Goal: Transaction & Acquisition: Purchase product/service

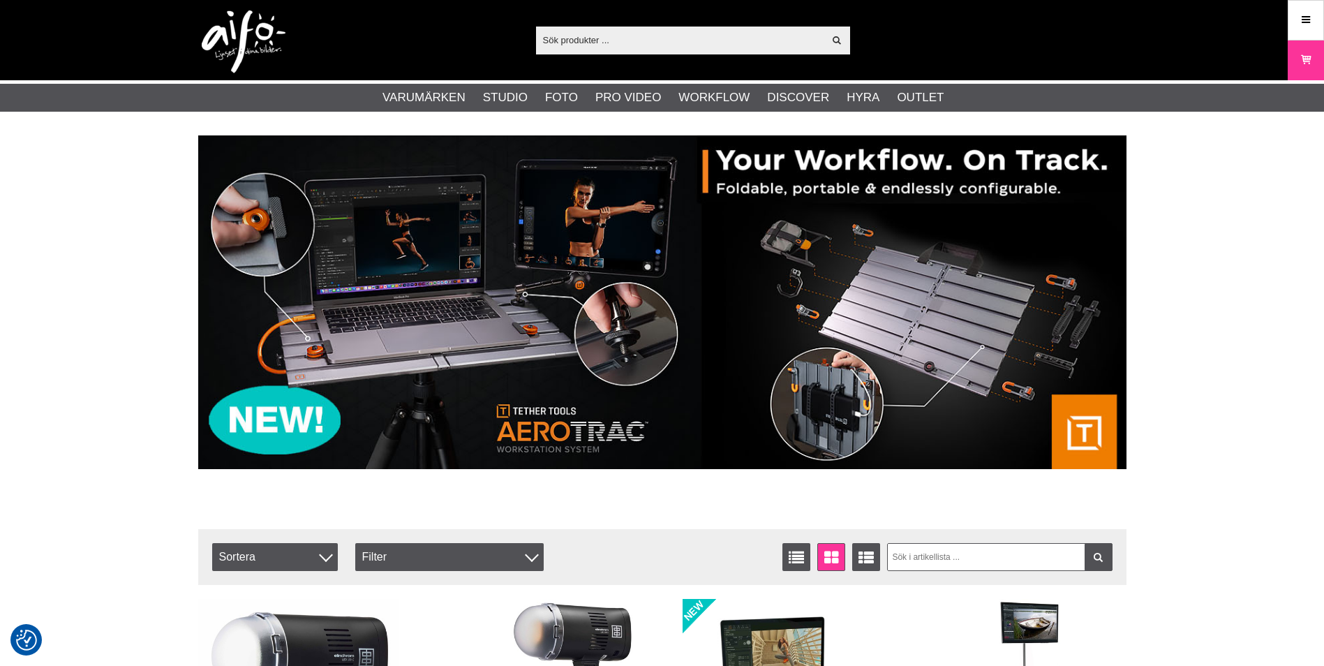
click at [637, 37] on input "text" at bounding box center [680, 39] width 288 height 21
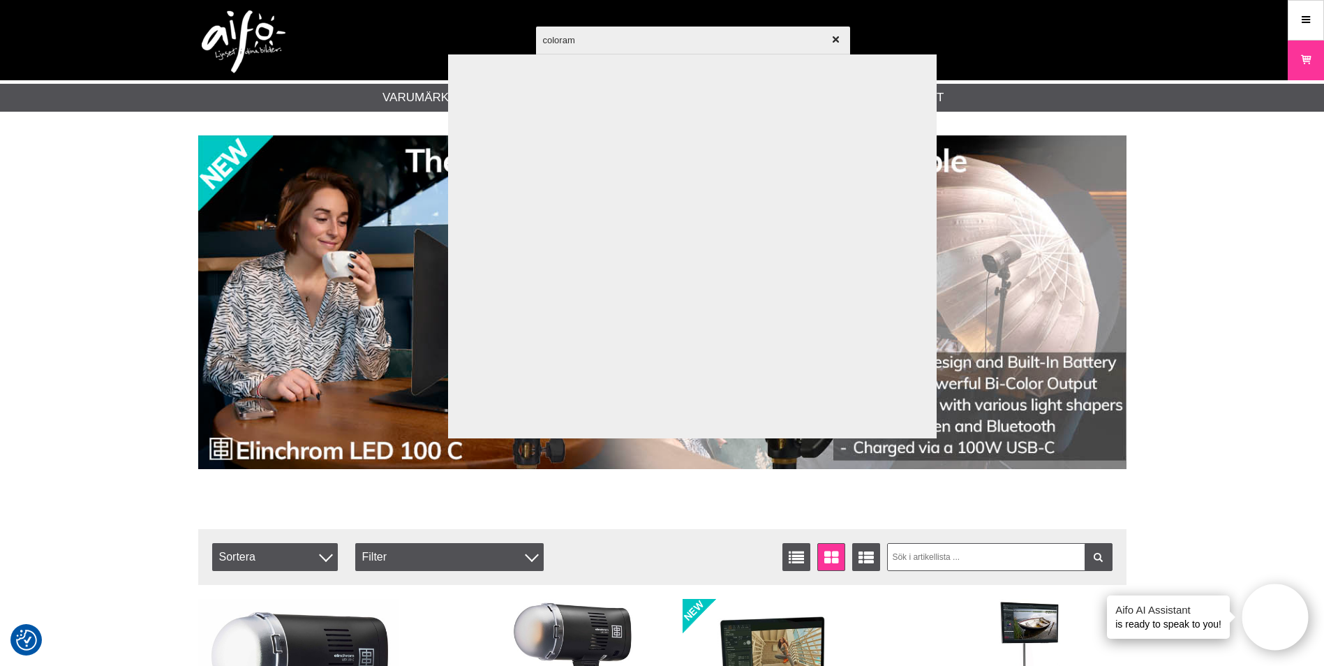
type input "colorama"
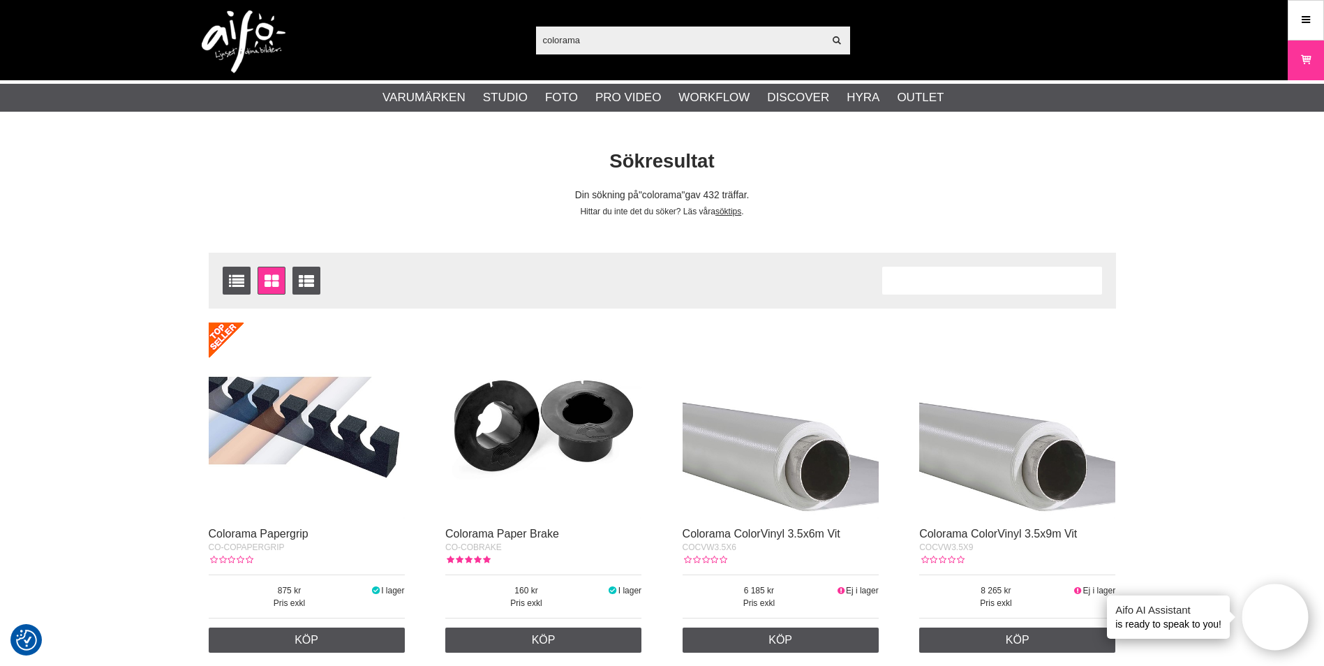
drag, startPoint x: 613, startPoint y: 45, endPoint x: 484, endPoint y: 44, distance: 129.1
click at [484, 45] on div "colorama Visa alla Artiklar Kategorier av artiklar Din sökning på gav inga träf…" at bounding box center [662, 40] width 949 height 80
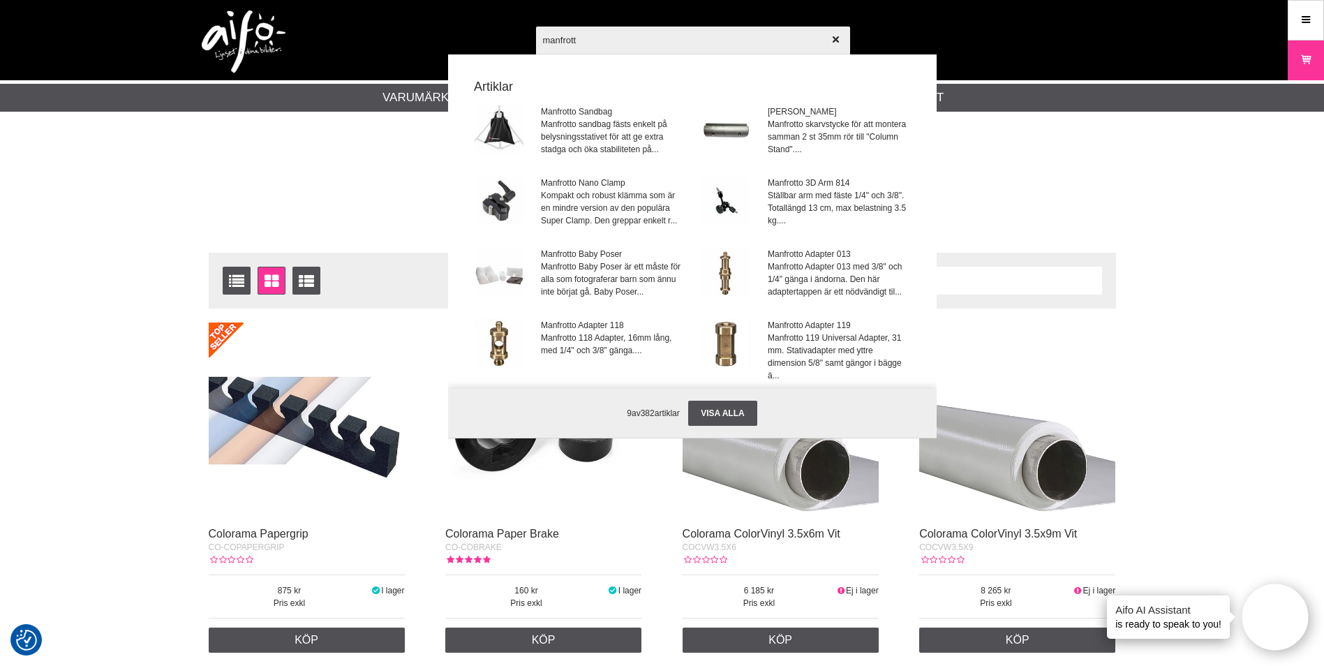
type input "manfrotto"
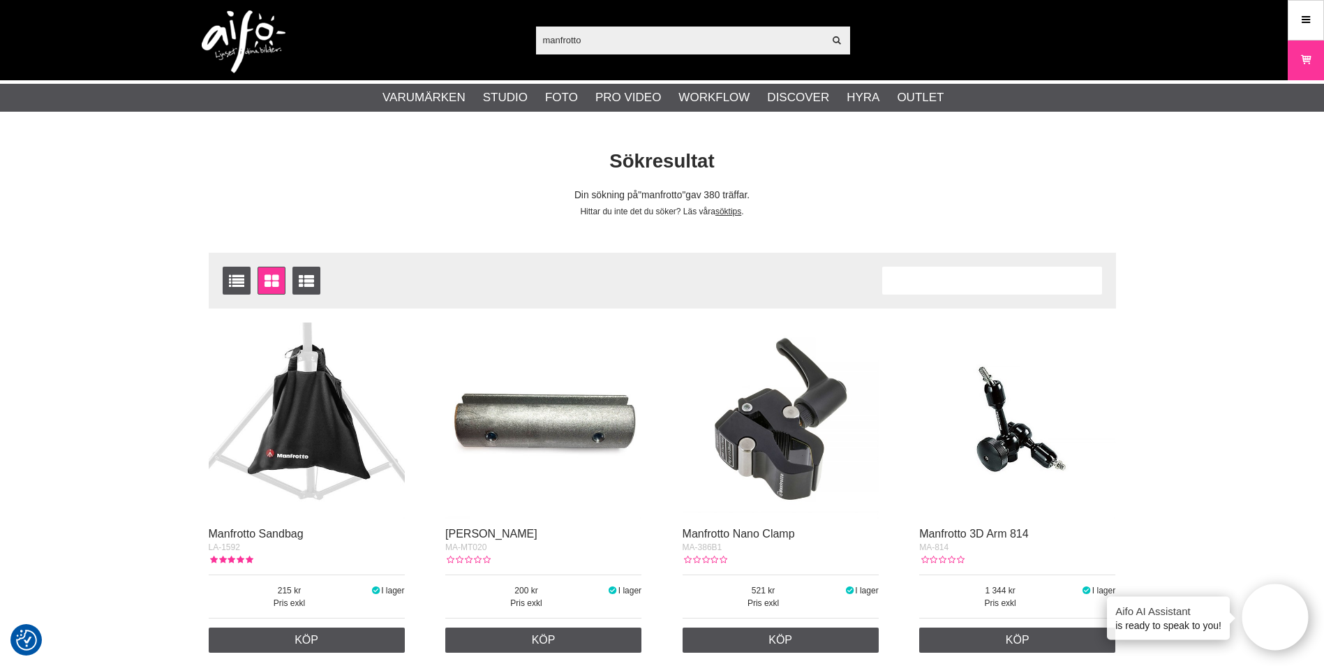
click at [241, 40] on img at bounding box center [244, 41] width 84 height 63
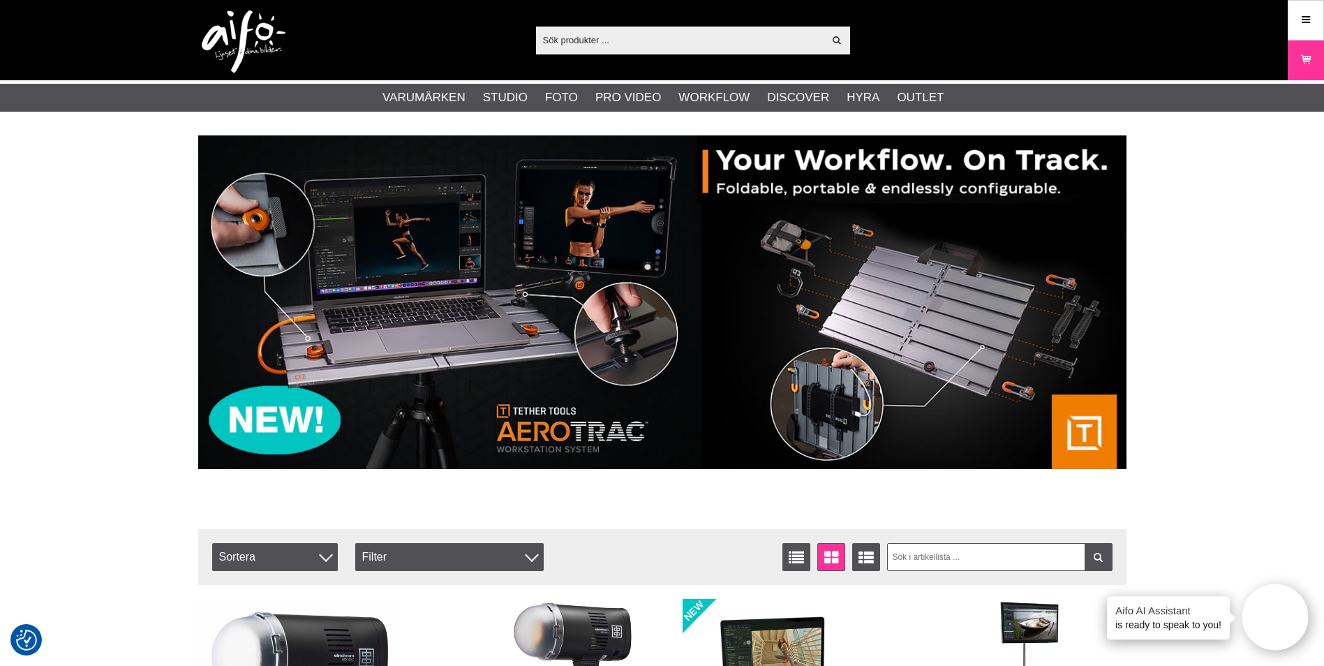
click at [1282, 20] on div "Visa alla Artiklar Kategorier av artiklar Din sökning på gav inga träffar. Var …" at bounding box center [662, 40] width 1324 height 80
click at [1292, 20] on link "Meny" at bounding box center [1305, 19] width 35 height 33
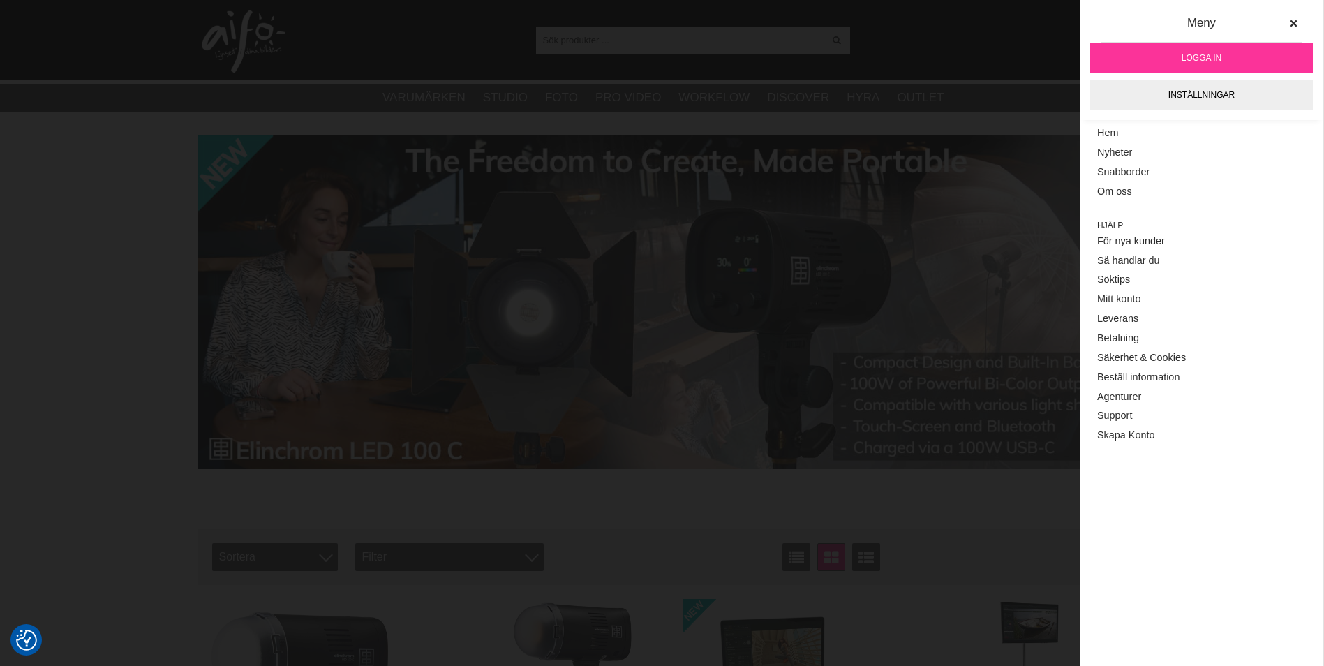
click at [937, 19] on div "Visa alla Artiklar Kategorier av artiklar Din sökning på gav inga träffar. Var …" at bounding box center [662, 40] width 949 height 80
click at [929, 26] on div "Visa alla Artiklar Kategorier av artiklar Din sökning på gav inga träffar. Var …" at bounding box center [662, 40] width 949 height 80
click at [1295, 17] on button at bounding box center [1292, 23] width 25 height 25
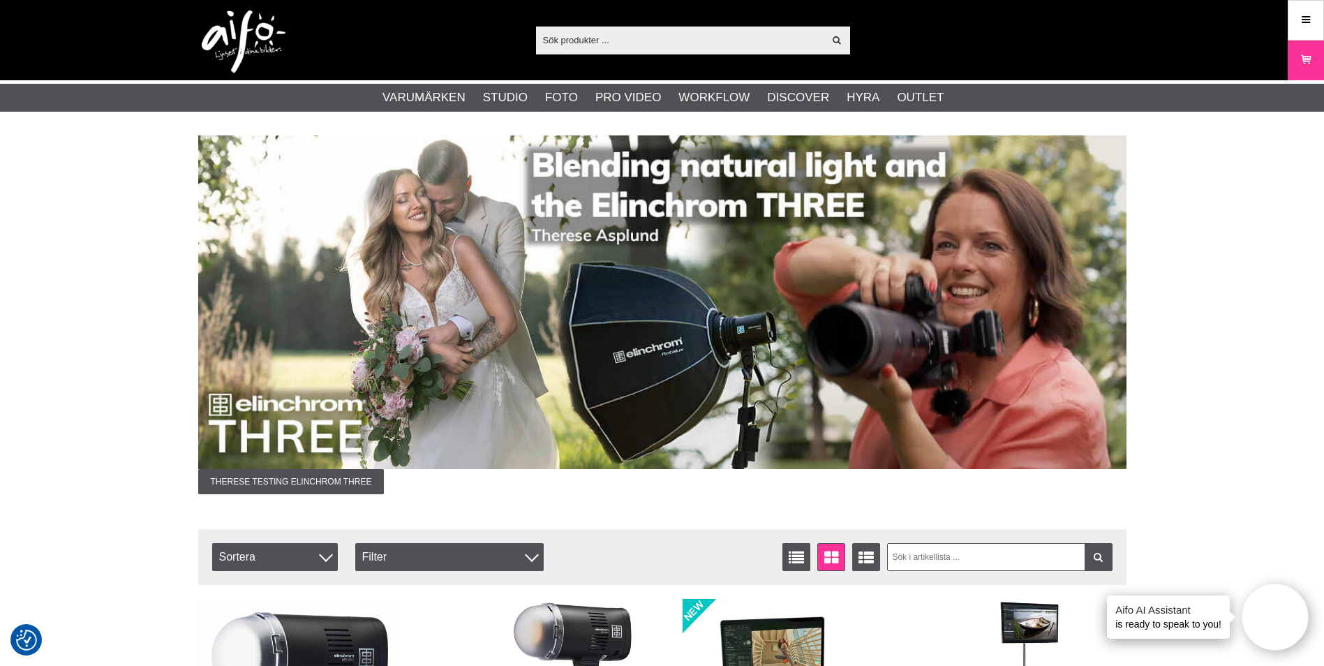
click at [264, 44] on img at bounding box center [244, 41] width 84 height 63
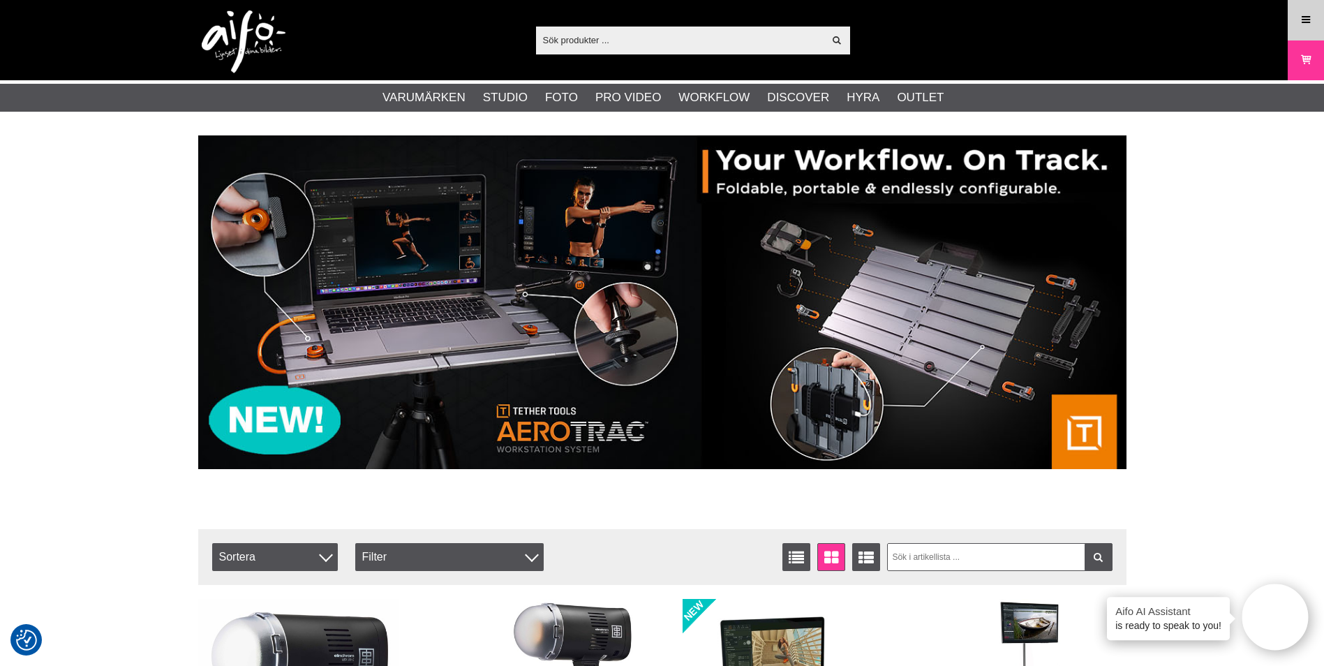
click at [1296, 20] on link "Meny" at bounding box center [1305, 19] width 35 height 33
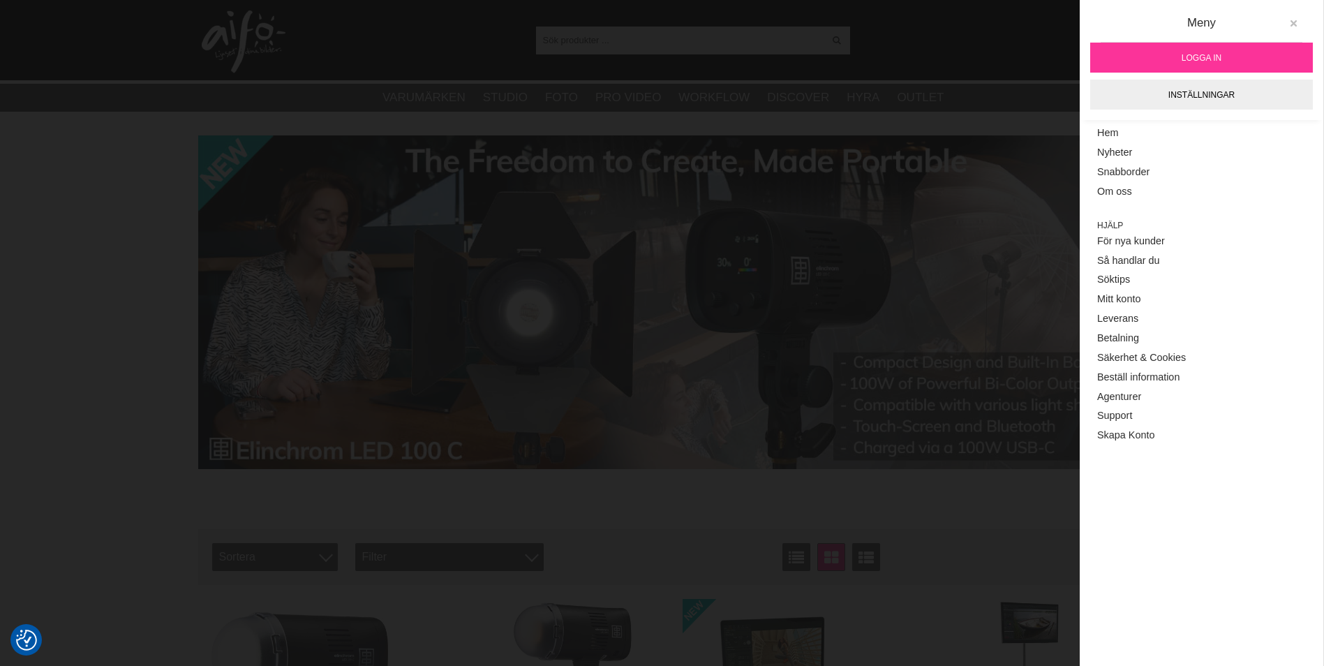
click at [1291, 22] on icon at bounding box center [1293, 24] width 10 height 10
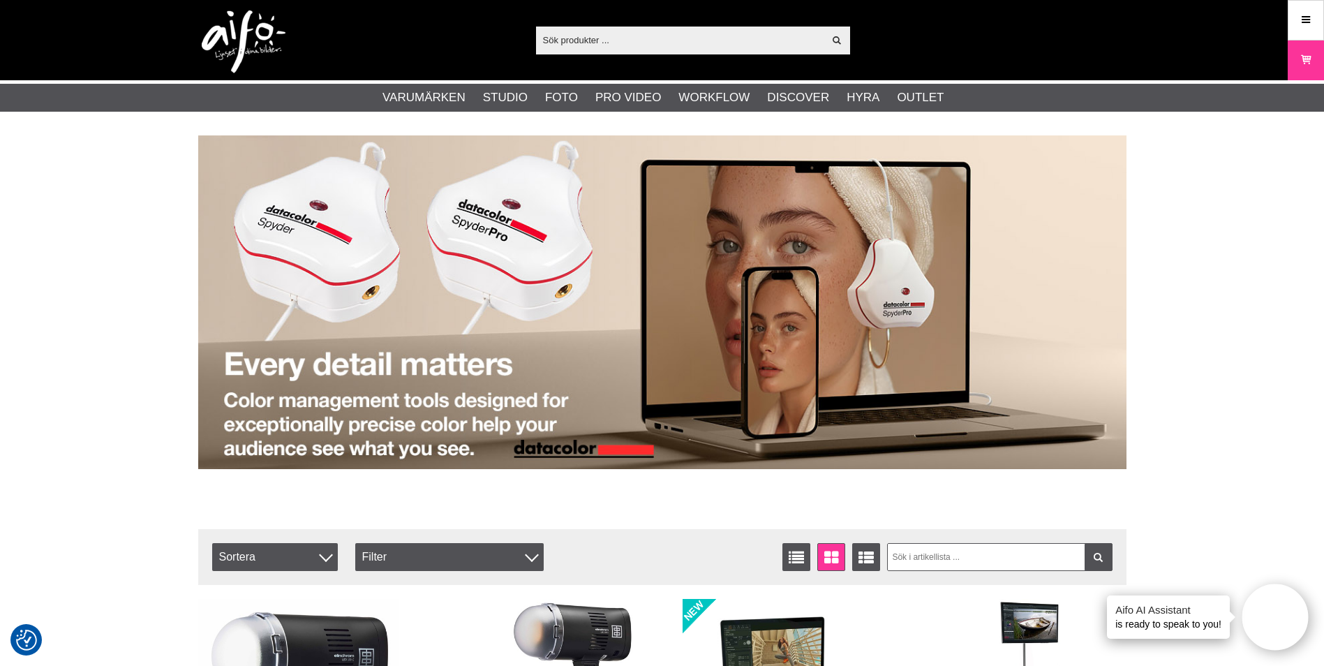
click at [609, 37] on input "text" at bounding box center [680, 39] width 288 height 21
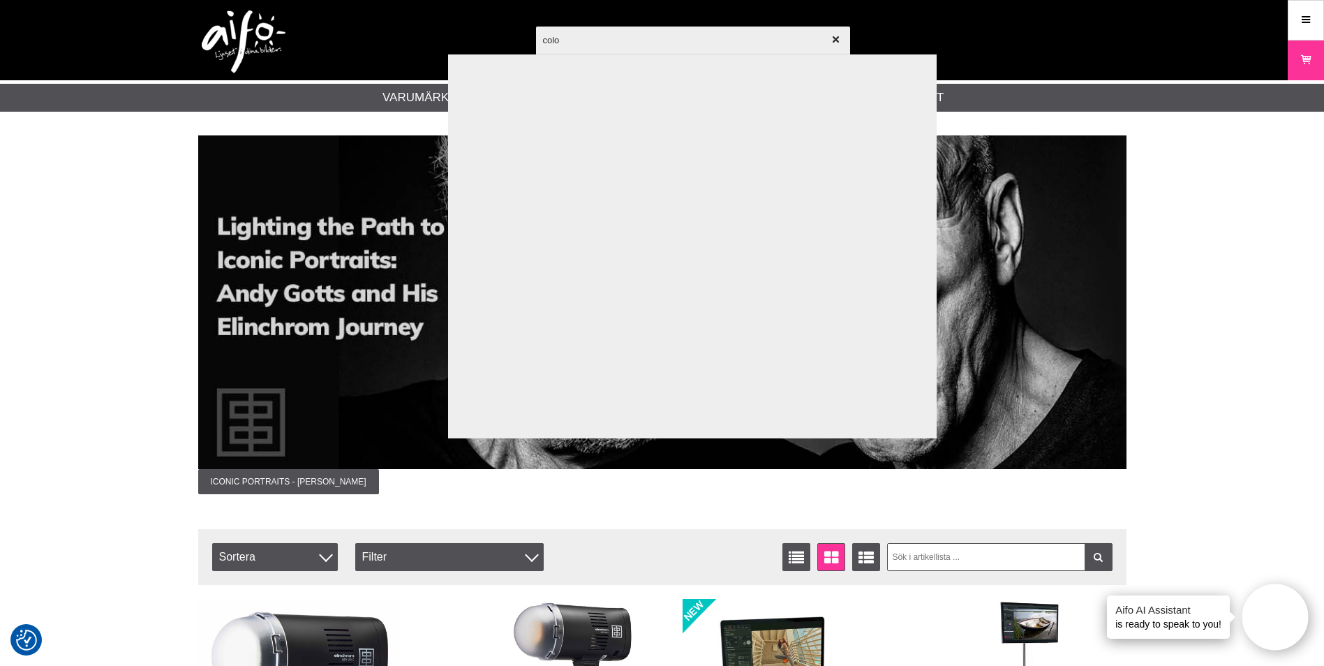
type input "color"
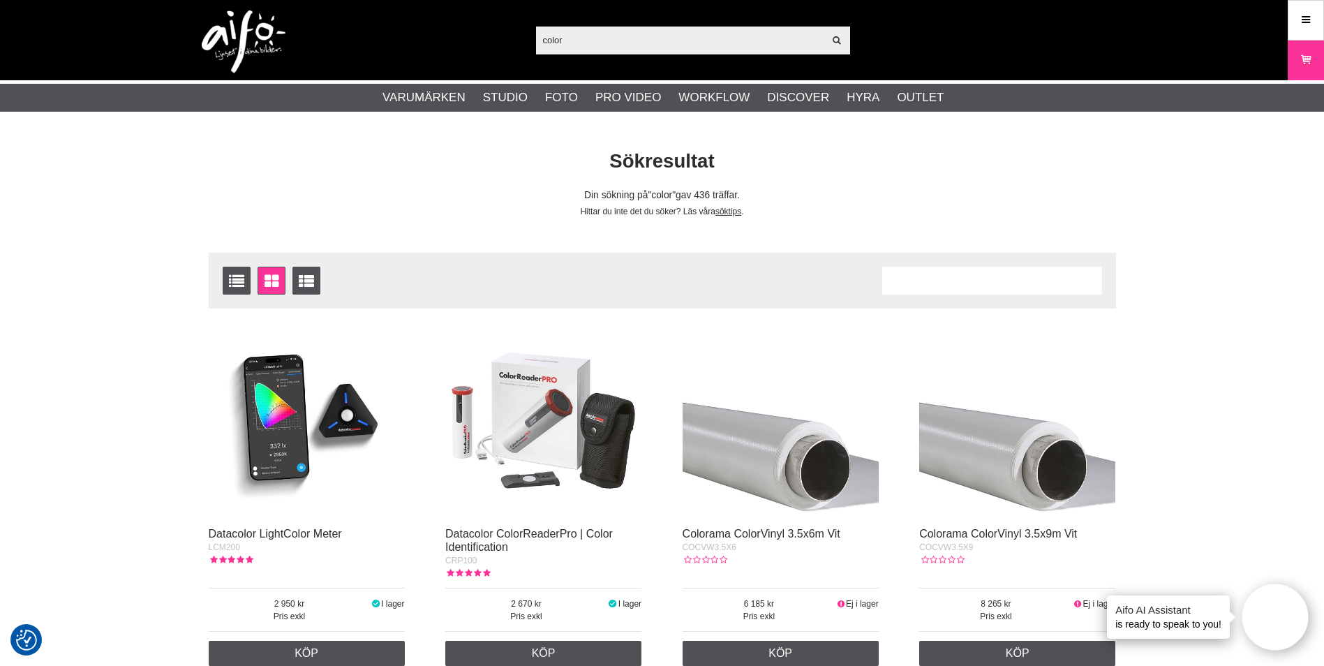
click at [638, 34] on input "color" at bounding box center [680, 39] width 288 height 21
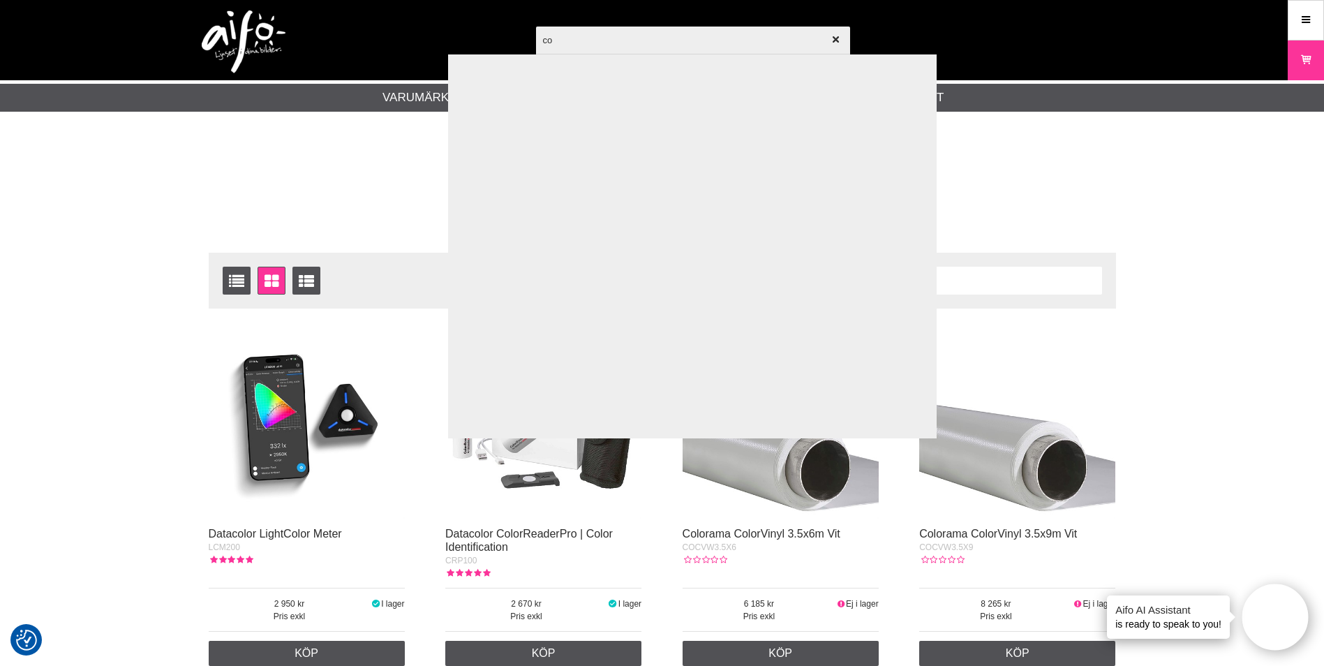
type input "c"
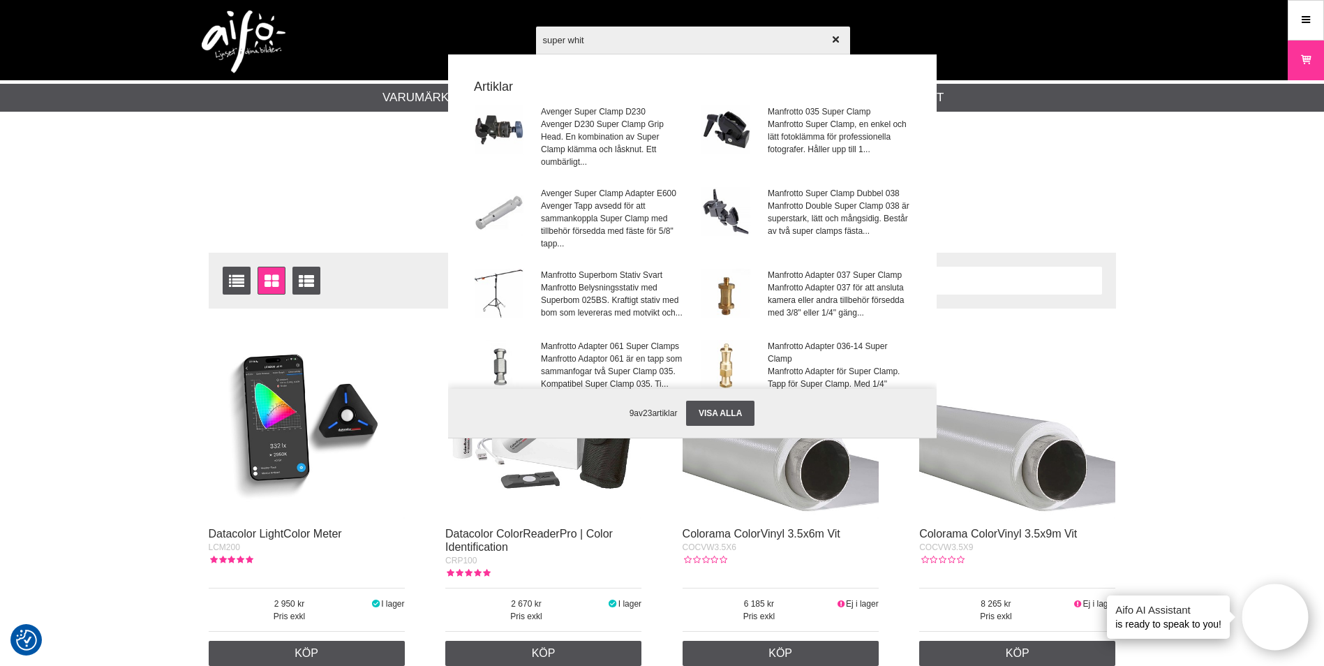
type input "super white"
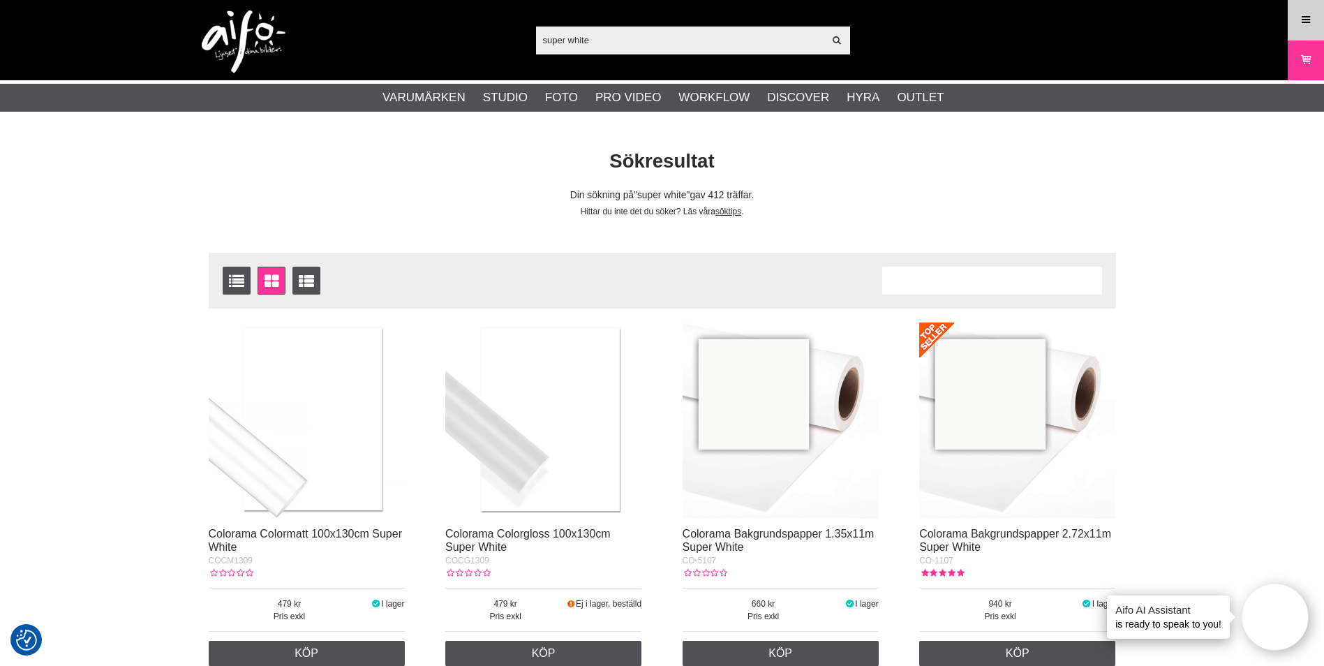
click at [1310, 15] on icon at bounding box center [1305, 20] width 13 height 15
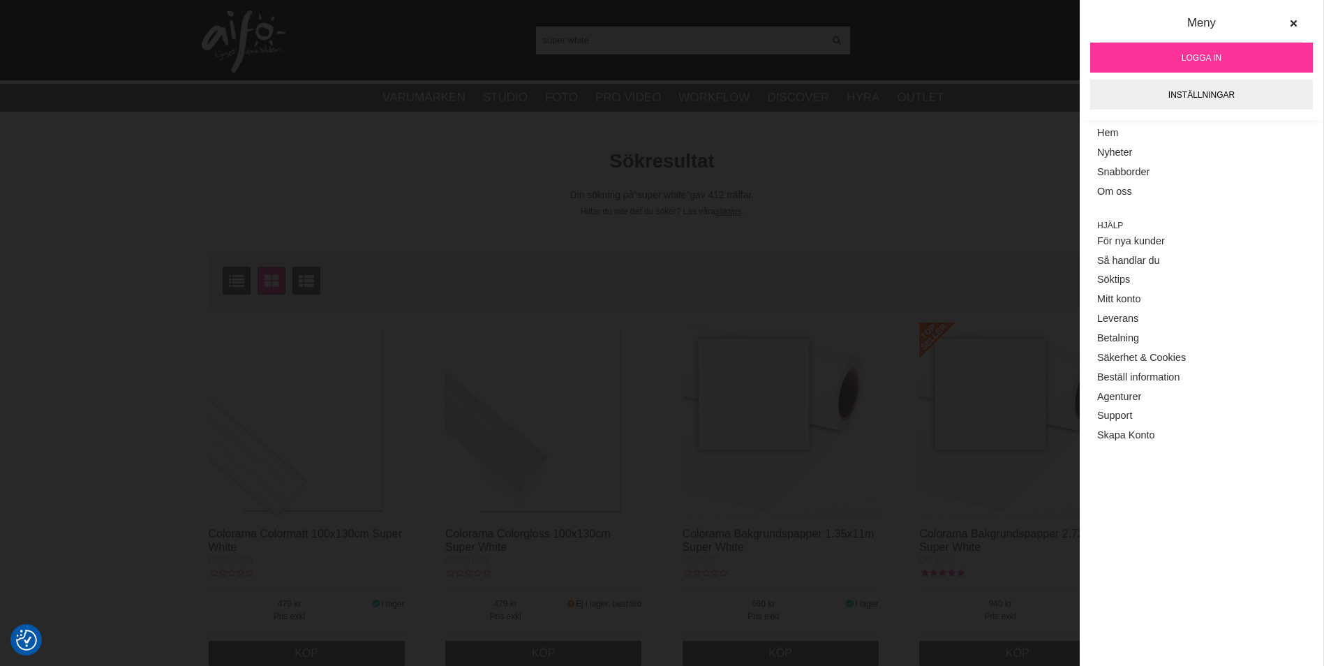
click at [1214, 50] on link "Logga in" at bounding box center [1201, 58] width 223 height 30
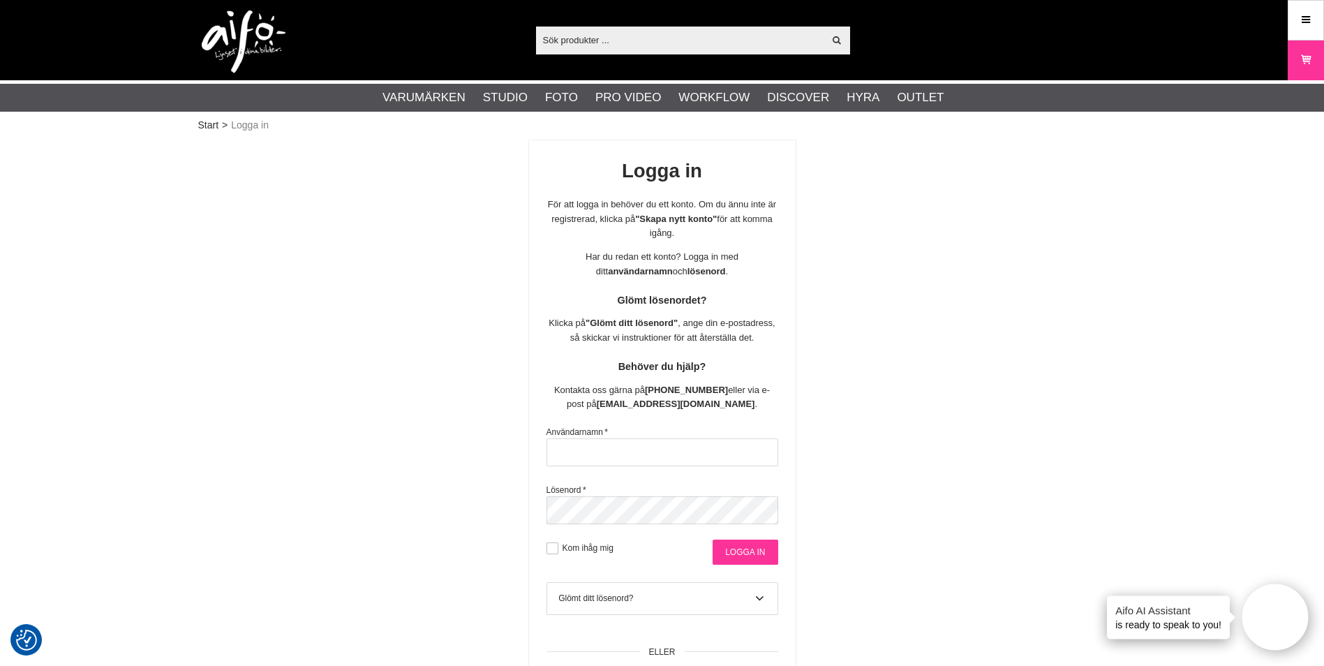
type input "sajber"
click at [741, 553] on input "Logga in" at bounding box center [744, 551] width 65 height 25
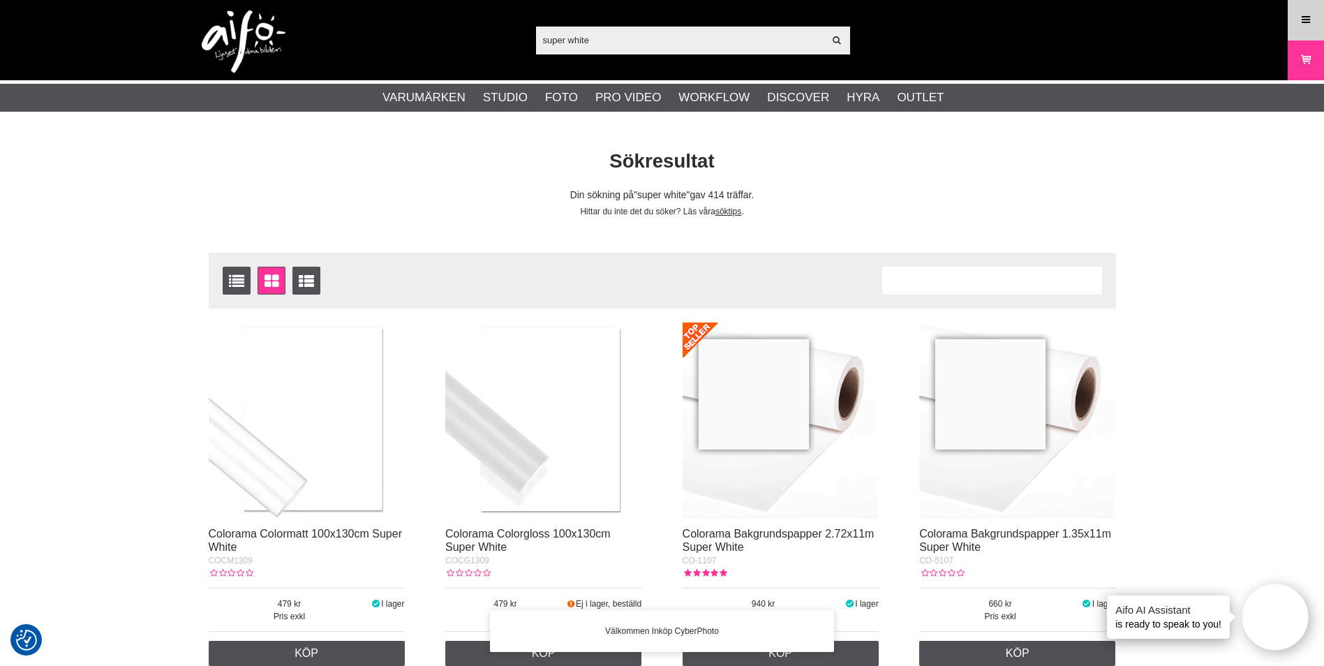
click at [1303, 13] on icon at bounding box center [1305, 20] width 13 height 15
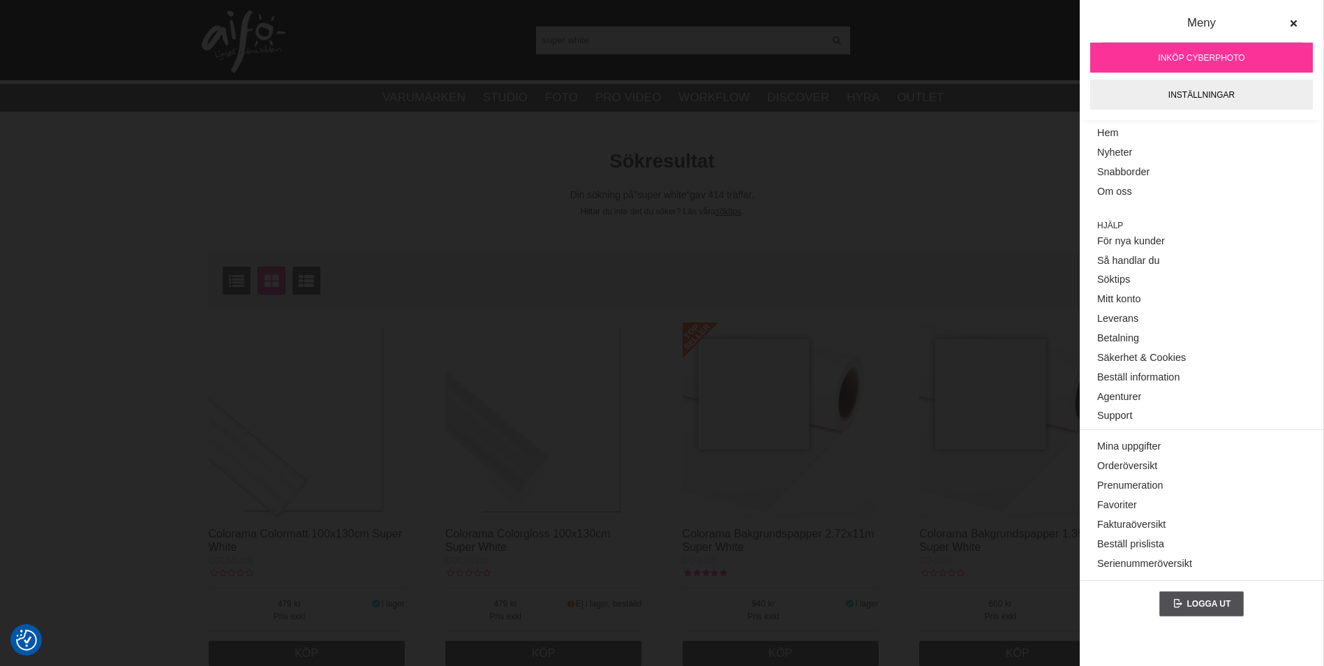
click at [1294, 22] on icon at bounding box center [1293, 24] width 10 height 10
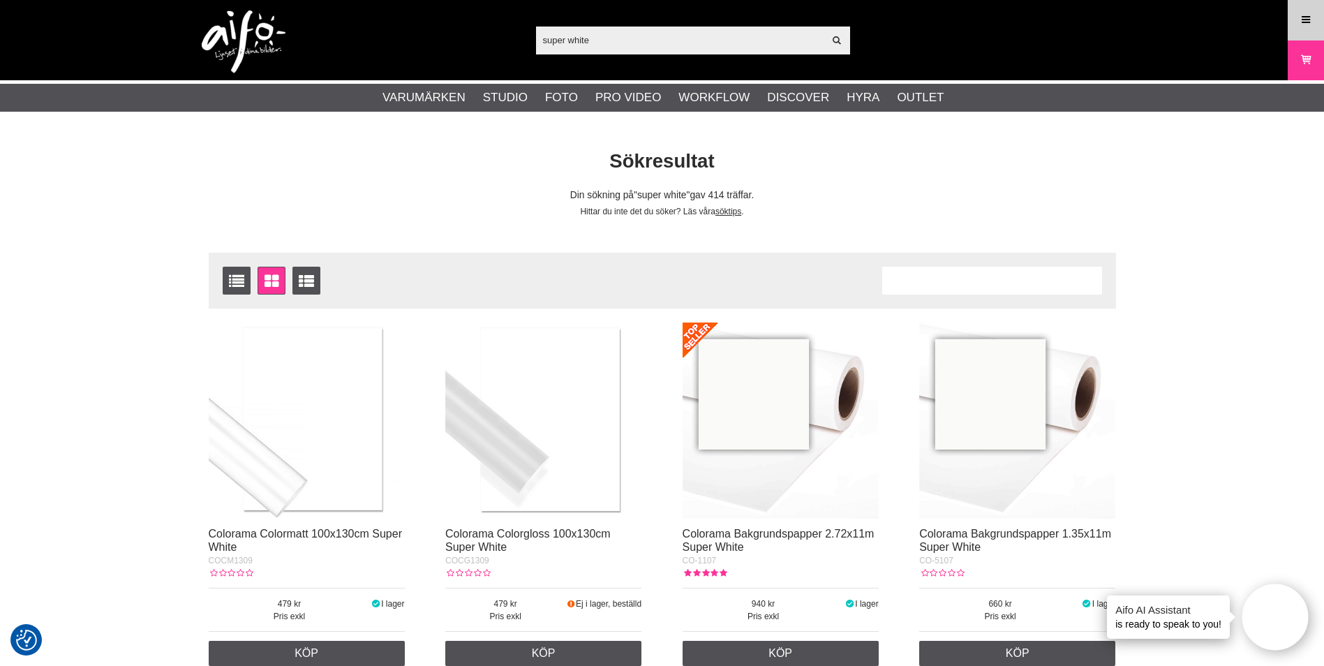
click at [1297, 16] on link "Meny" at bounding box center [1305, 19] width 35 height 33
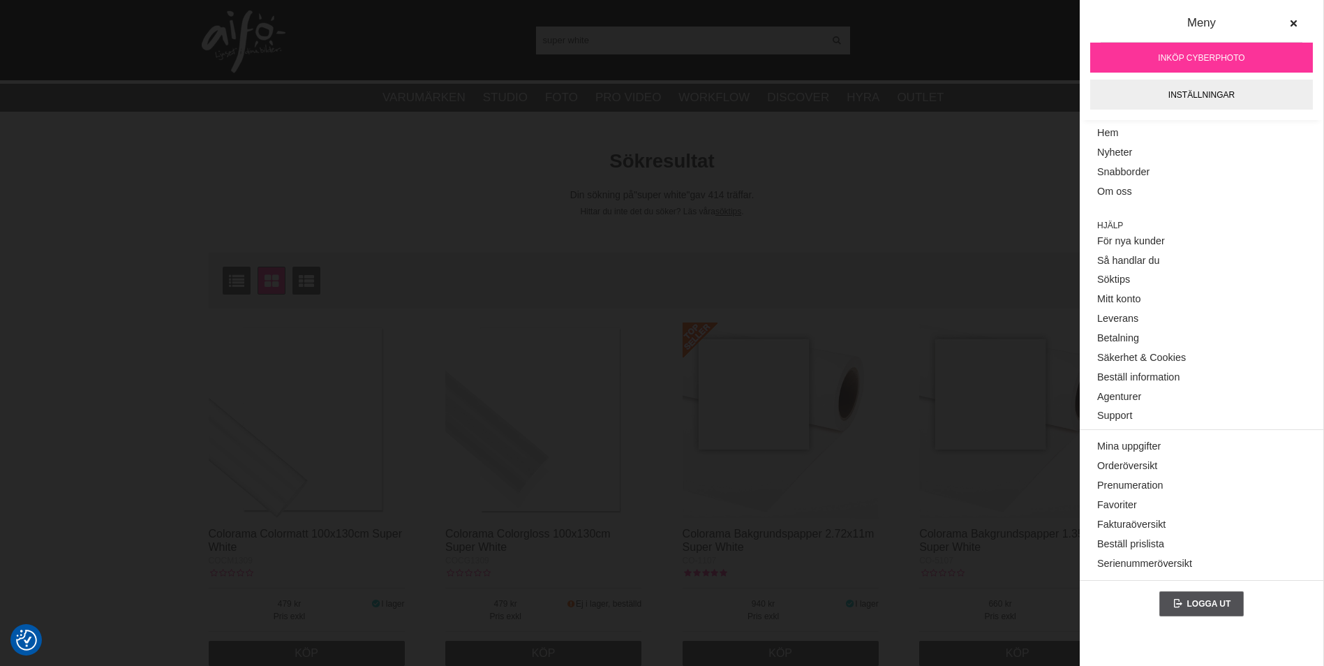
click at [960, 157] on h1 "Sökresultat" at bounding box center [662, 161] width 928 height 27
click at [1299, 20] on button at bounding box center [1292, 23] width 25 height 25
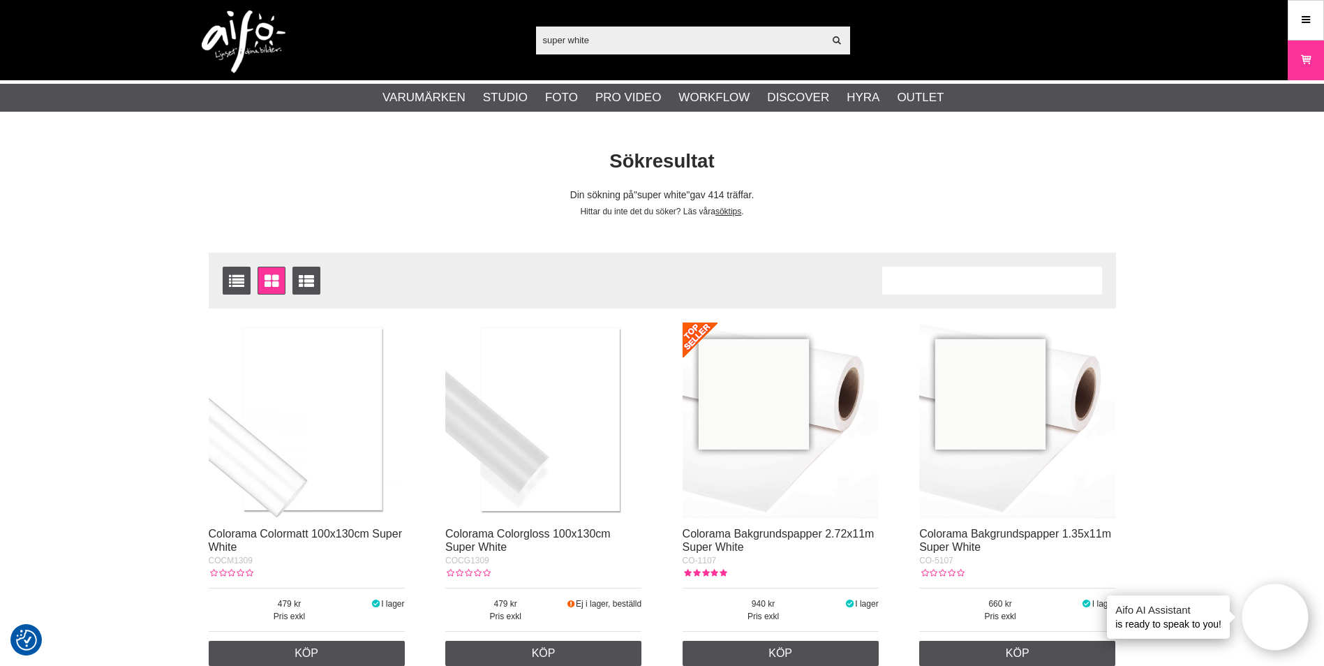
drag, startPoint x: 612, startPoint y: 35, endPoint x: 431, endPoint y: 27, distance: 181.6
click at [418, 25] on div "super white Visa alla Artiklar Kategorier av artiklar Din sökning på gav inga t…" at bounding box center [662, 40] width 949 height 80
paste input "CO0165"
type input "CO0165"
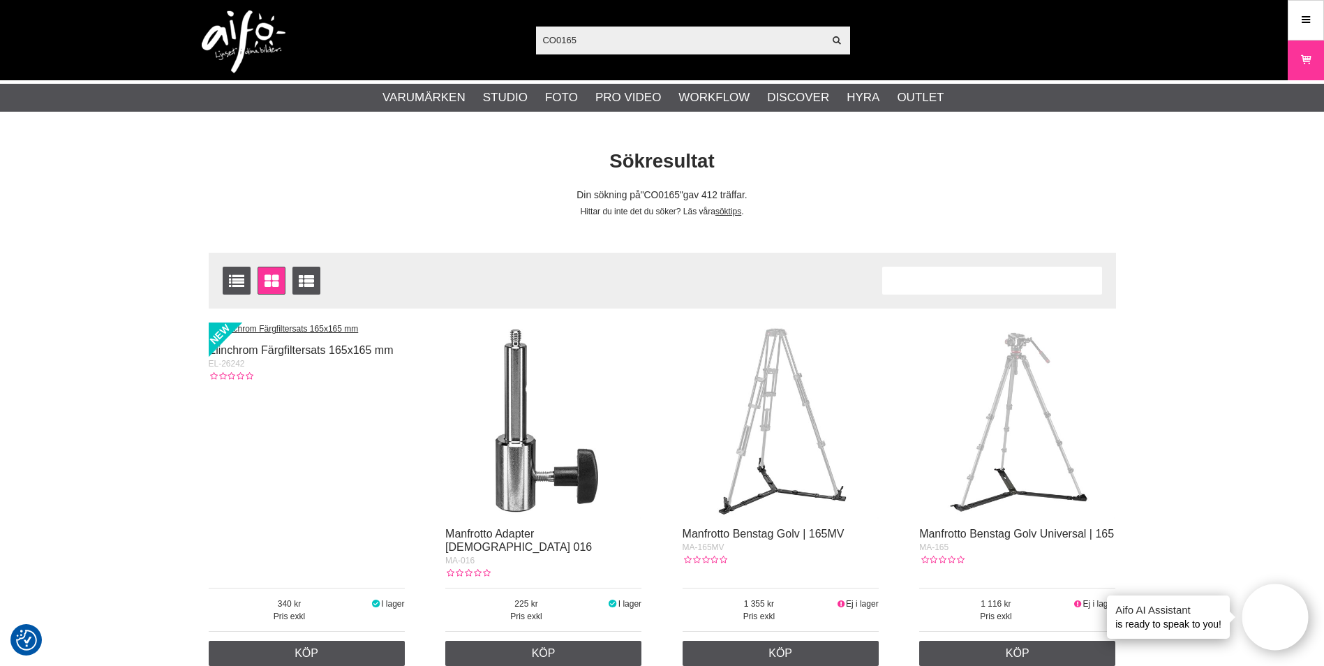
drag, startPoint x: 591, startPoint y: 45, endPoint x: 403, endPoint y: 43, distance: 188.4
click at [419, 43] on div "CO0165 Visa alla Artiklar Kategorier av artiklar Din sökning på gav inga träffa…" at bounding box center [662, 40] width 949 height 80
paste input "-"
type input "CO-0165"
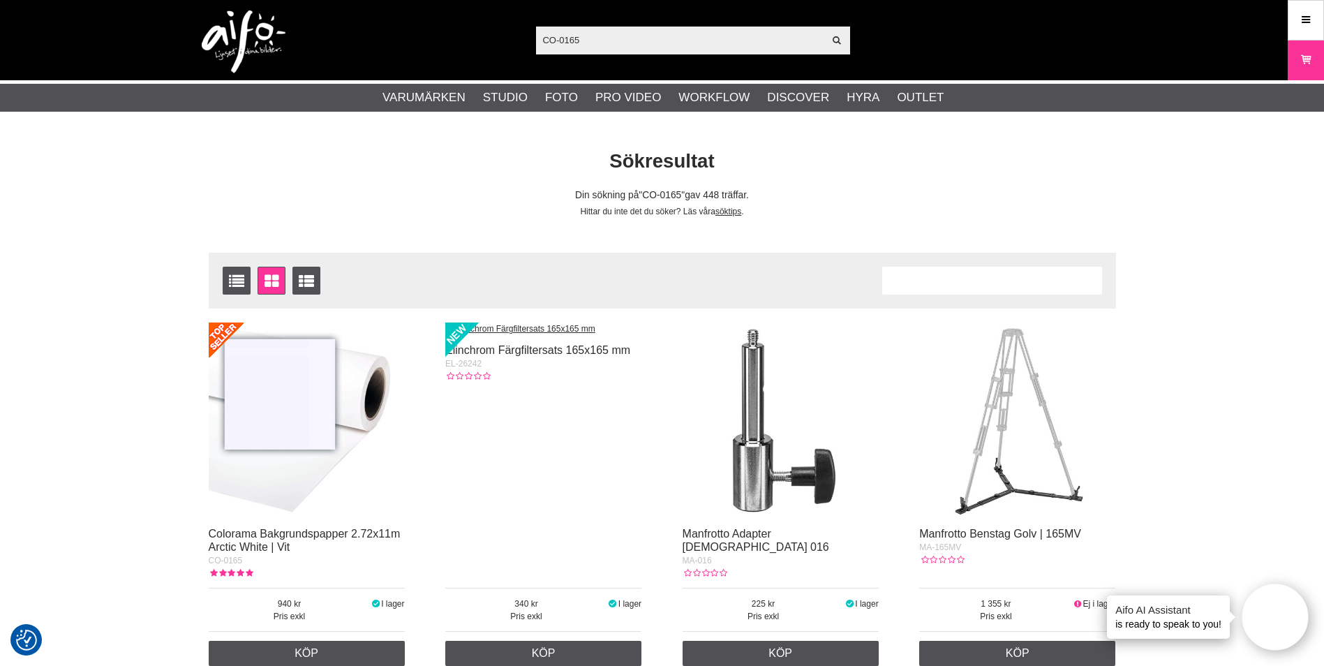
click at [303, 461] on img at bounding box center [307, 420] width 196 height 196
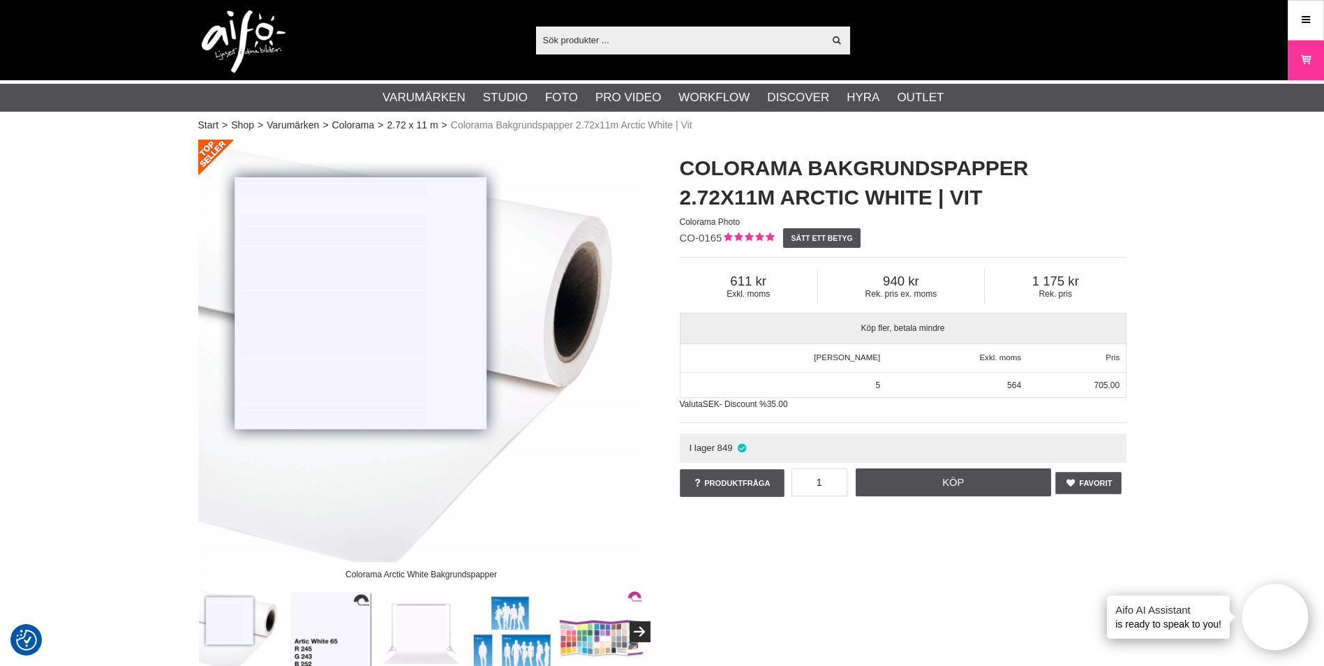
click at [963, 482] on link "Köp" at bounding box center [952, 482] width 195 height 28
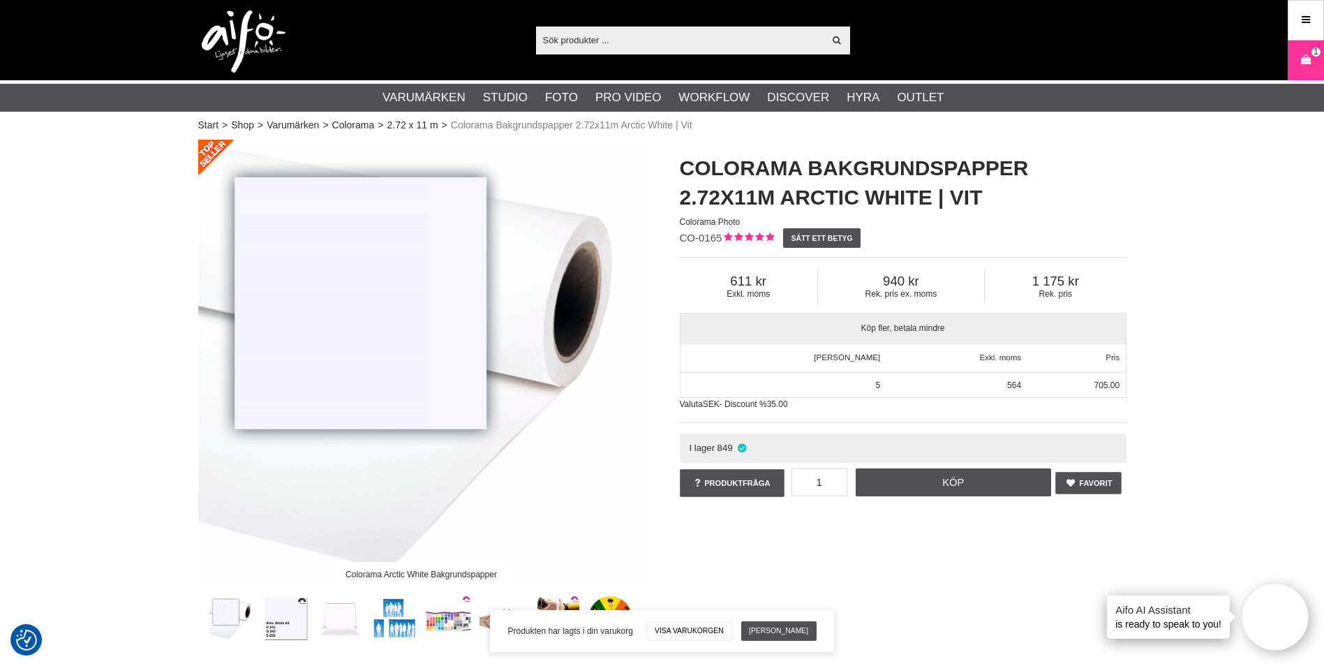
click at [668, 631] on link "Visa varukorgen" at bounding box center [689, 631] width 86 height 20
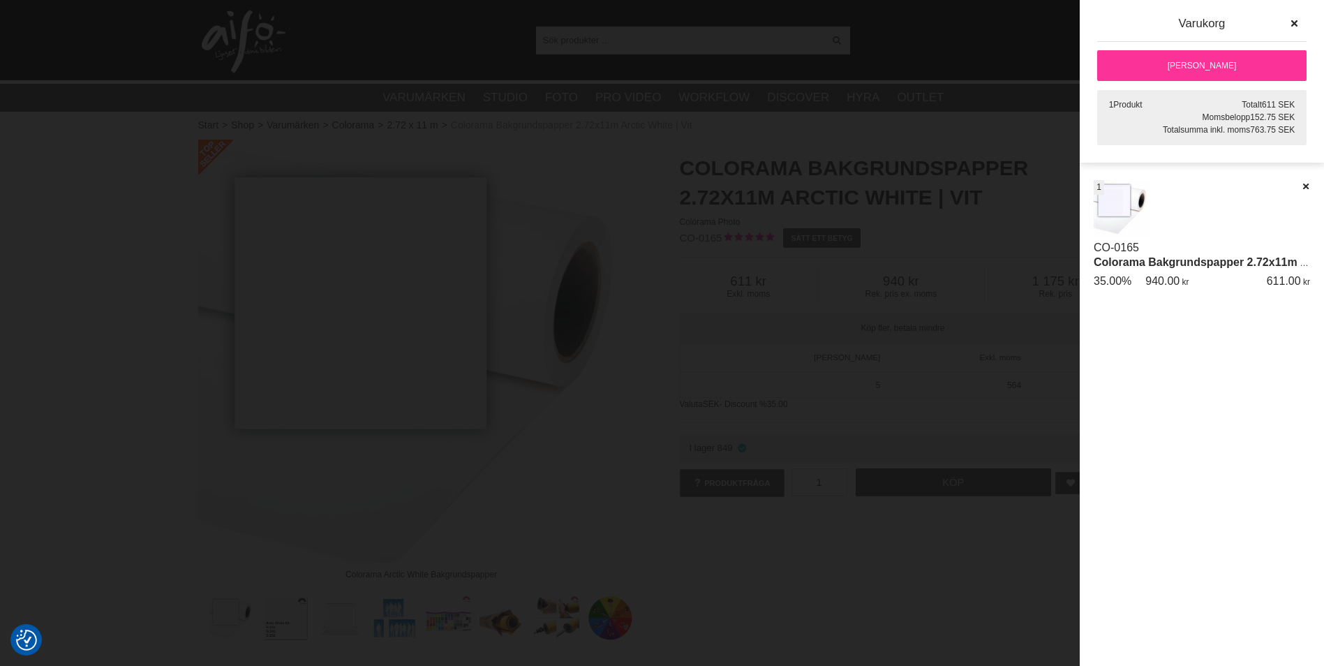
click at [995, 161] on div at bounding box center [662, 333] width 1324 height 666
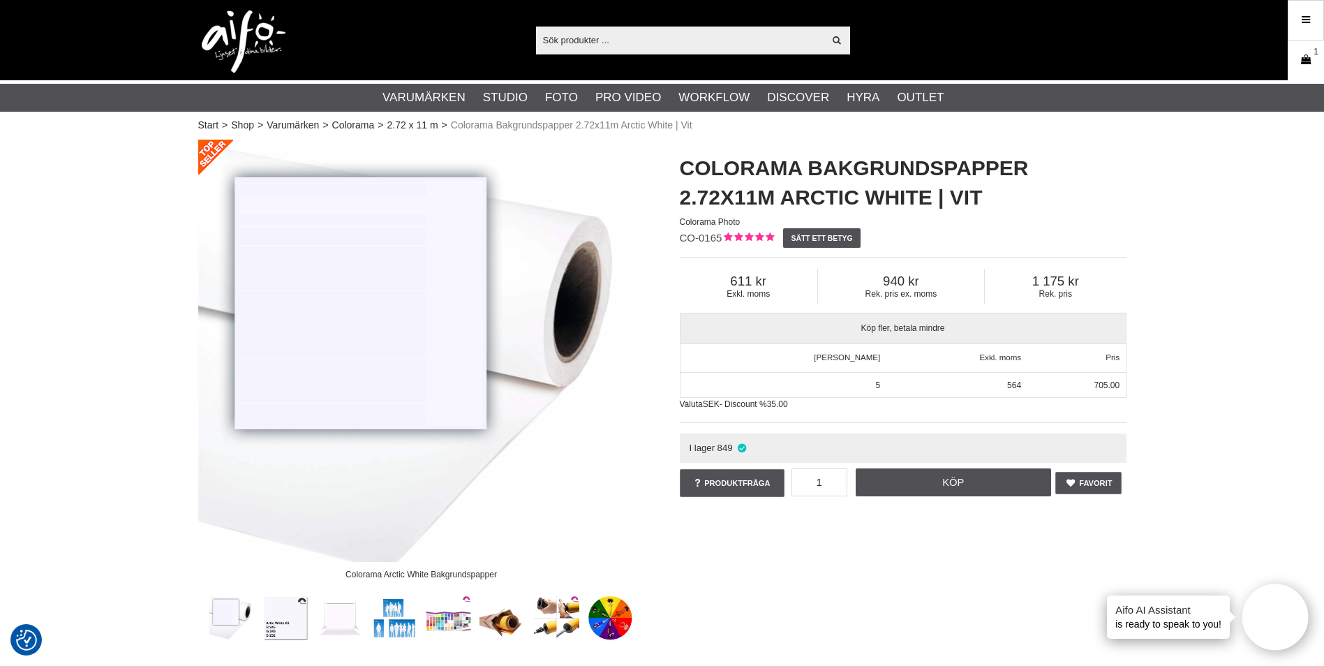
click at [1302, 62] on icon at bounding box center [1306, 59] width 14 height 15
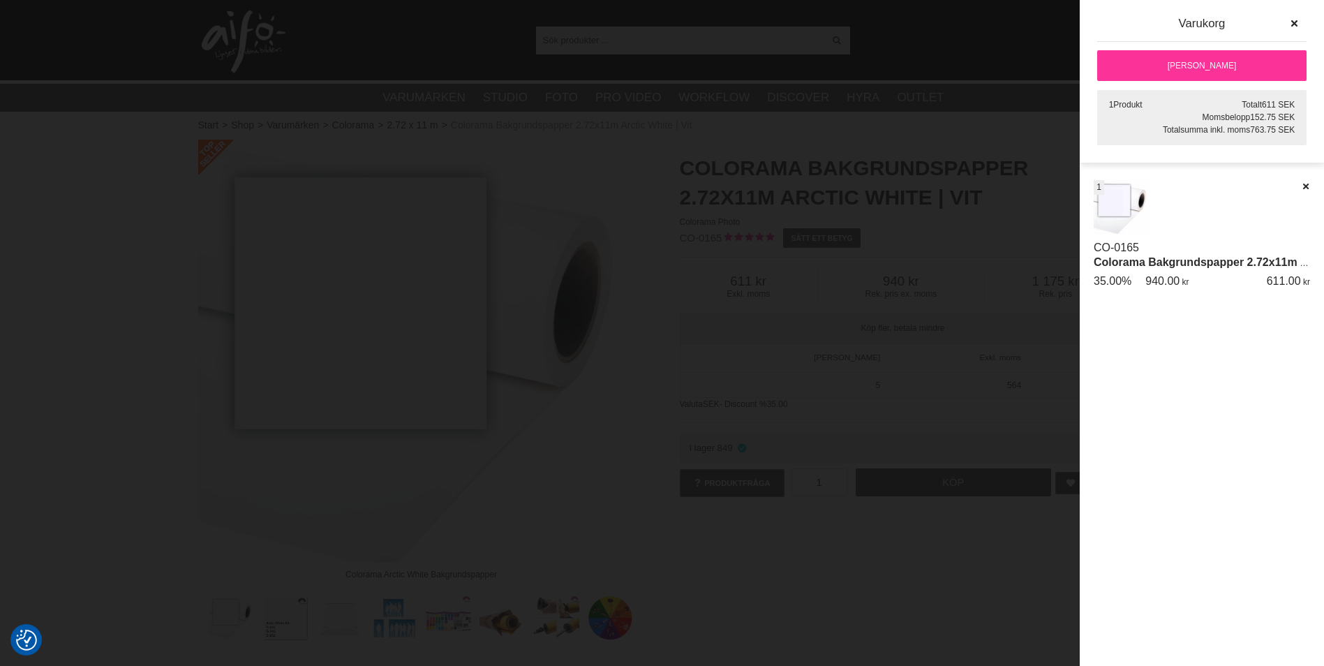
click at [1165, 66] on link "[PERSON_NAME]" at bounding box center [1201, 65] width 209 height 31
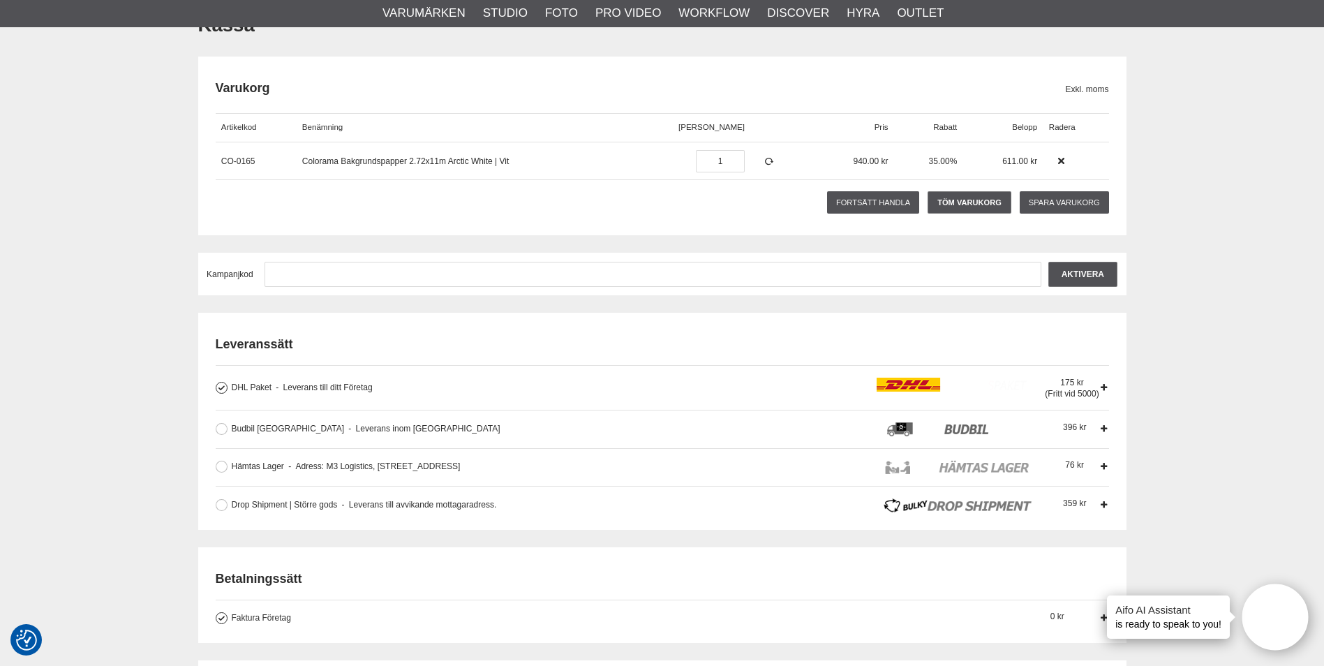
scroll to position [140, 0]
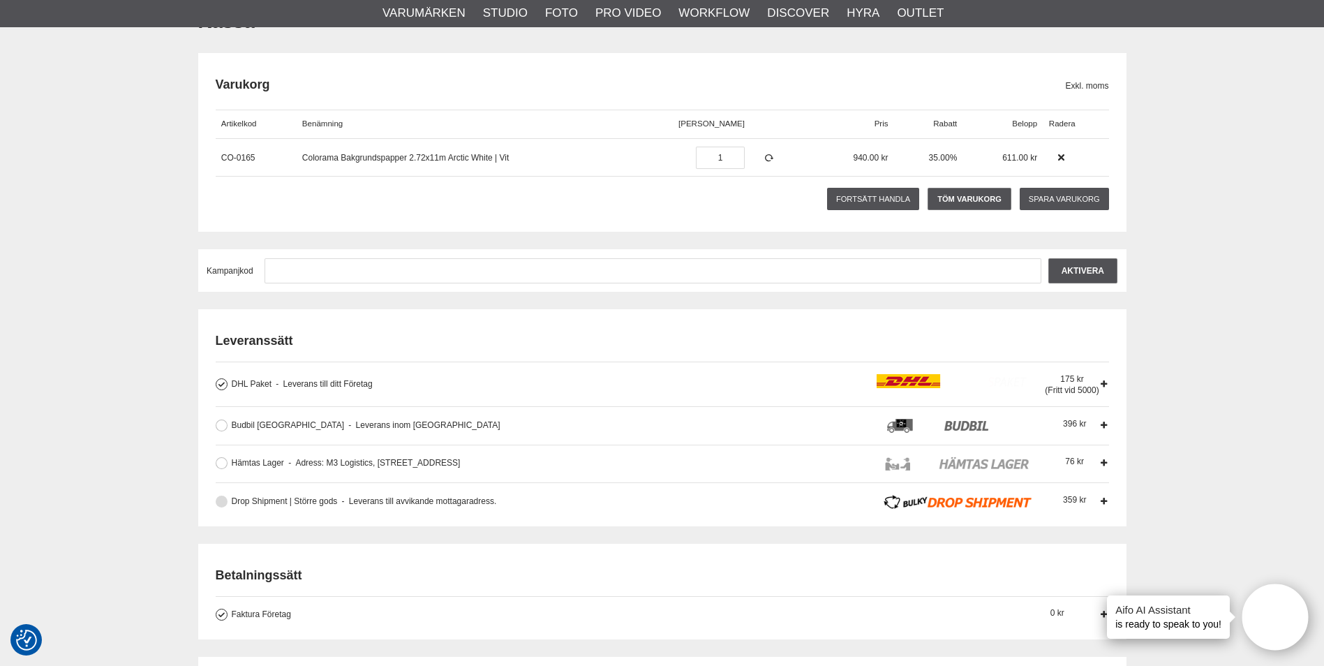
click at [1094, 506] on div "Drop Shipment | Större gods Leverans till avvikande mottagaradress. Fraktaltern…" at bounding box center [665, 502] width 867 height 14
click at [0, 0] on input "Drop Shipment | Större gods Leverans till avvikande mottagaradress. Fraktaltern…" at bounding box center [0, 0] width 0 height 0
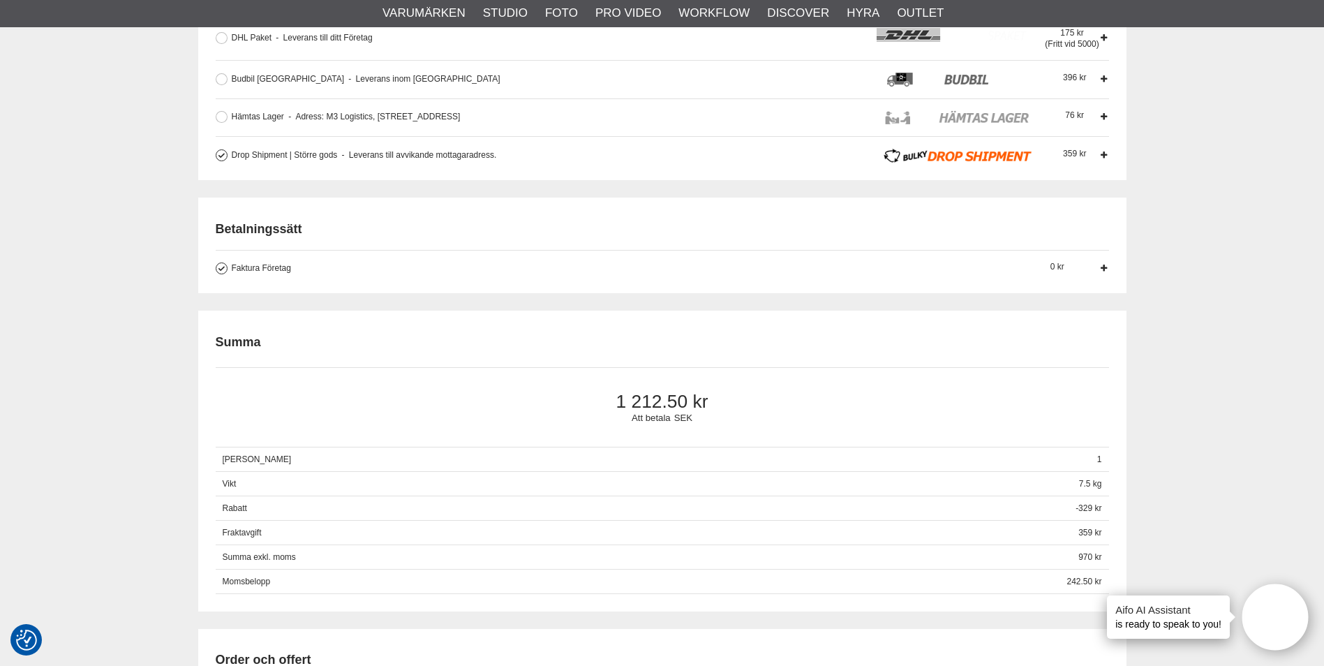
scroll to position [70, 0]
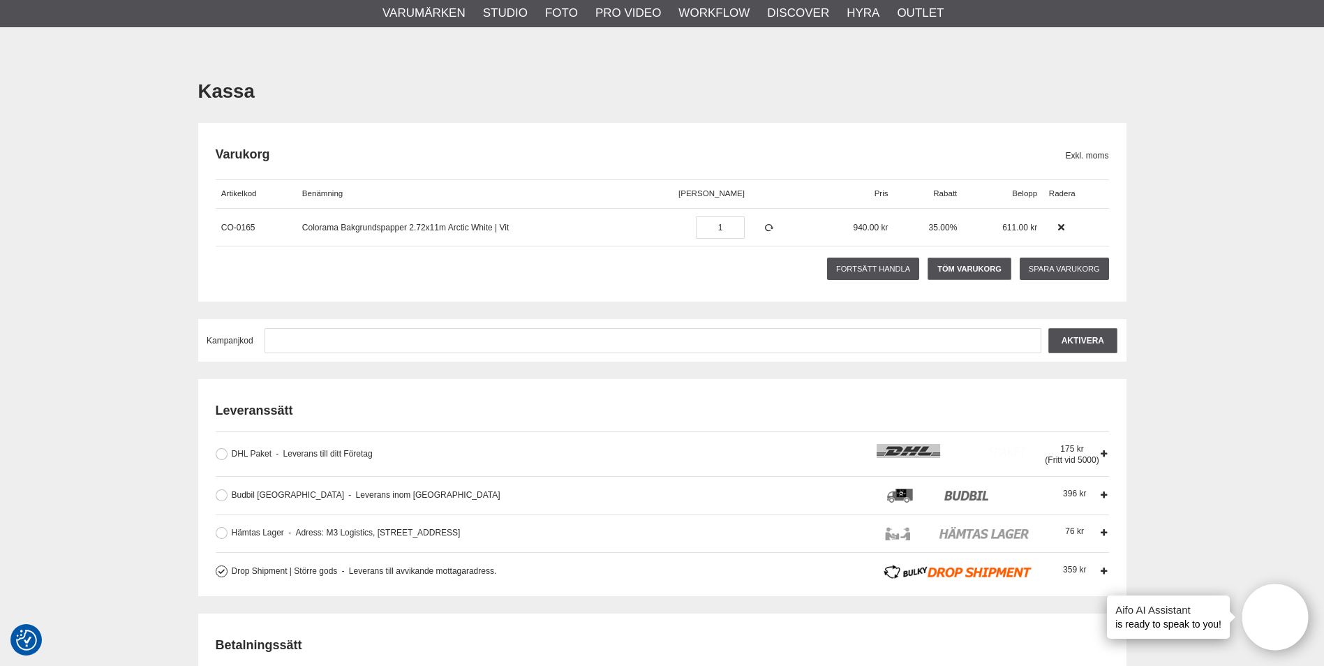
click at [519, 569] on div "Drop Shipment | Större gods Leverans till avvikande mottagaradress. Fraktaltern…" at bounding box center [539, 571] width 615 height 14
click at [0, 0] on input "Drop Shipment | Större gods Leverans till avvikande mottagaradress. Fraktaltern…" at bounding box center [0, 0] width 0 height 0
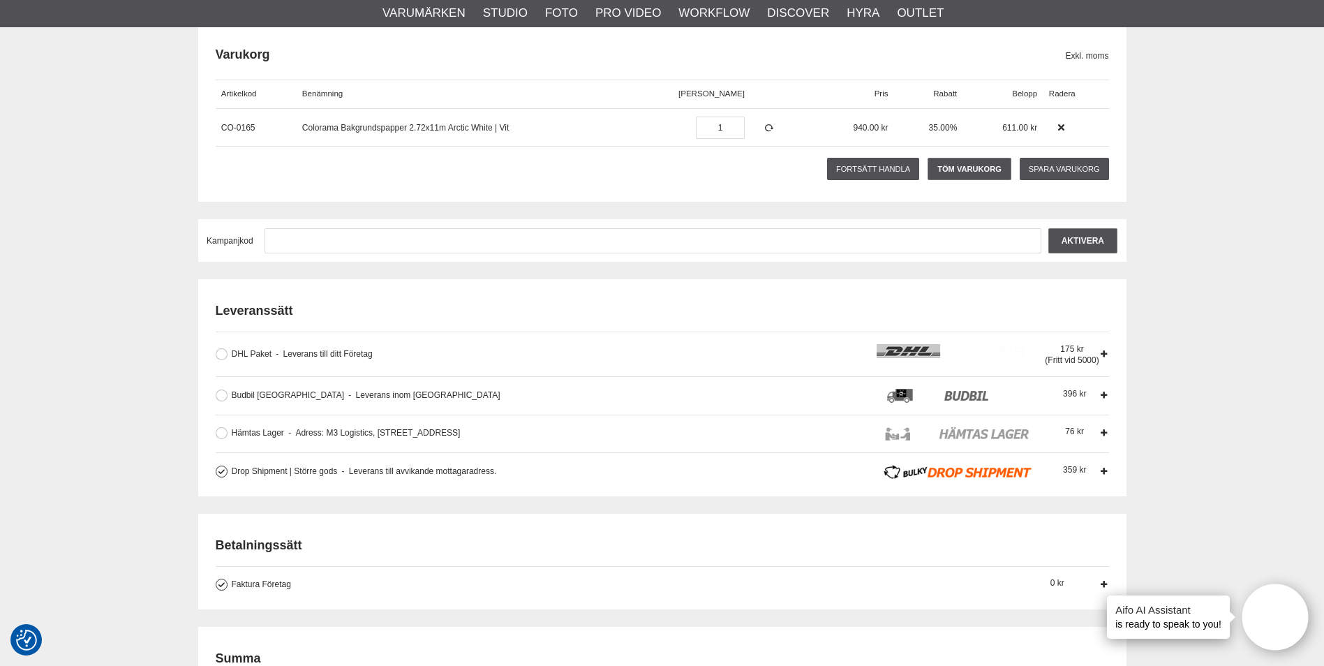
scroll to position [349, 0]
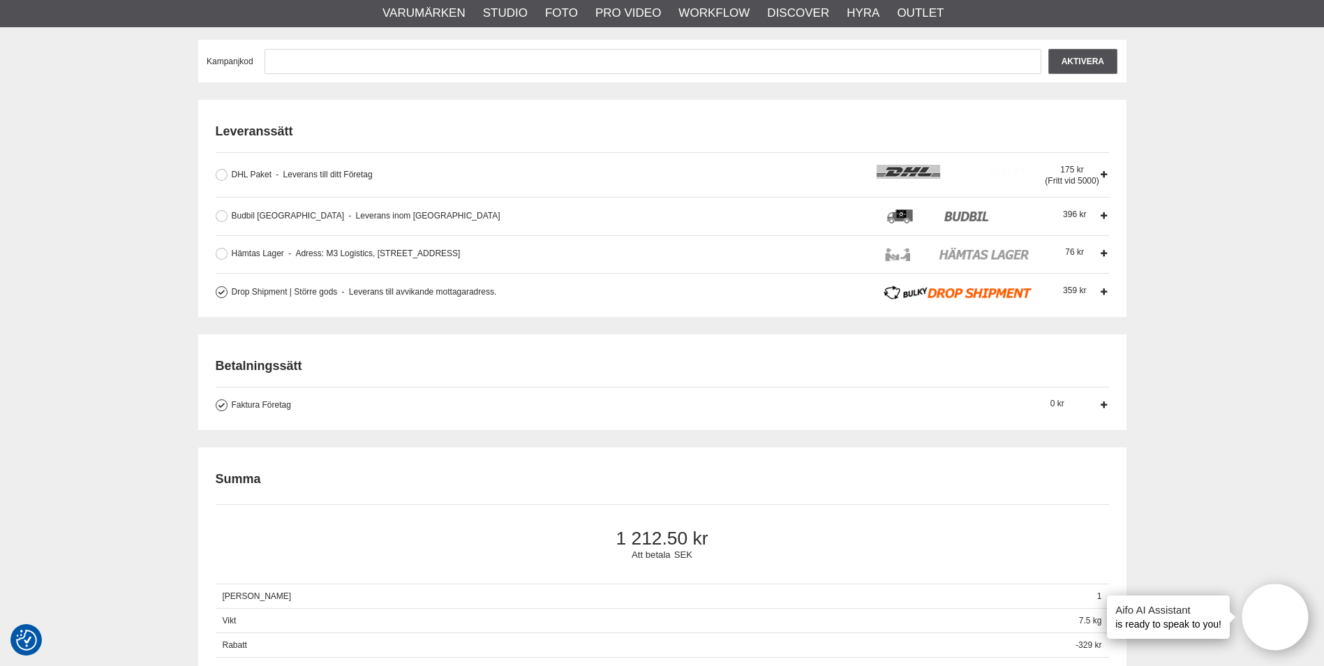
click at [1095, 287] on div "359" at bounding box center [1074, 290] width 49 height 11
click at [0, 0] on input "Drop Shipment | Större gods Leverans till avvikande mottagaradress. Fraktaltern…" at bounding box center [0, 0] width 0 height 0
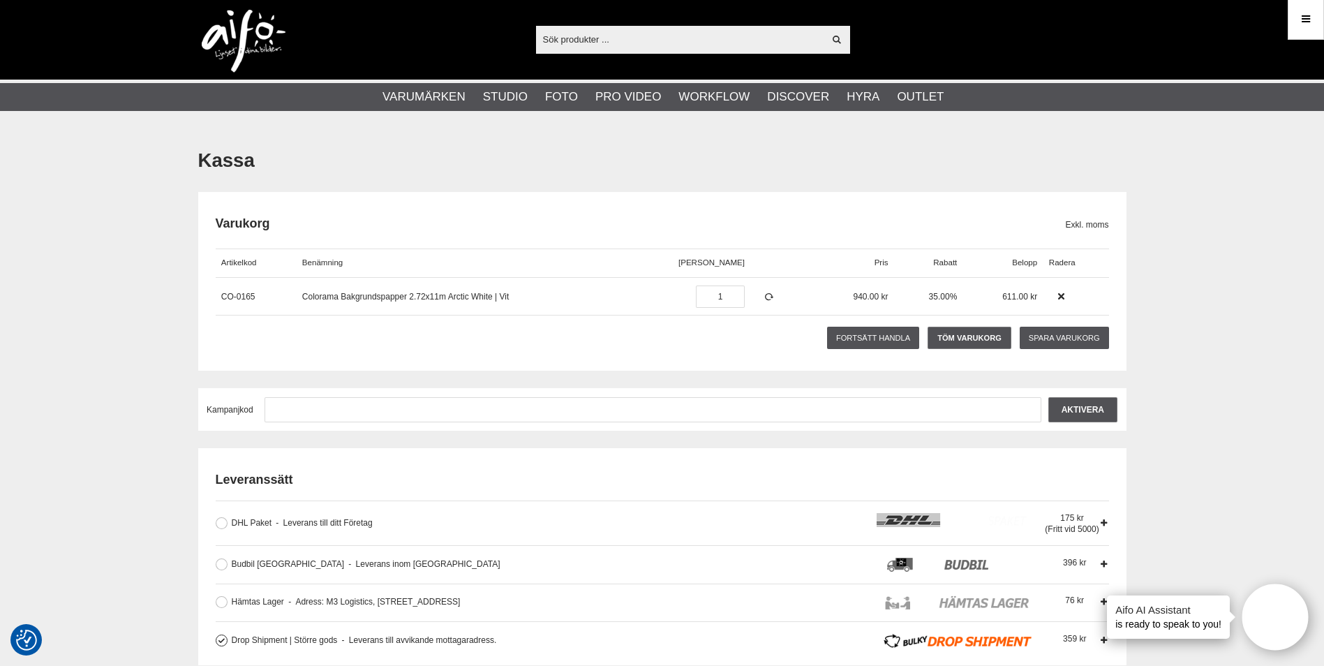
scroll to position [0, 0]
click at [250, 36] on img at bounding box center [244, 41] width 84 height 63
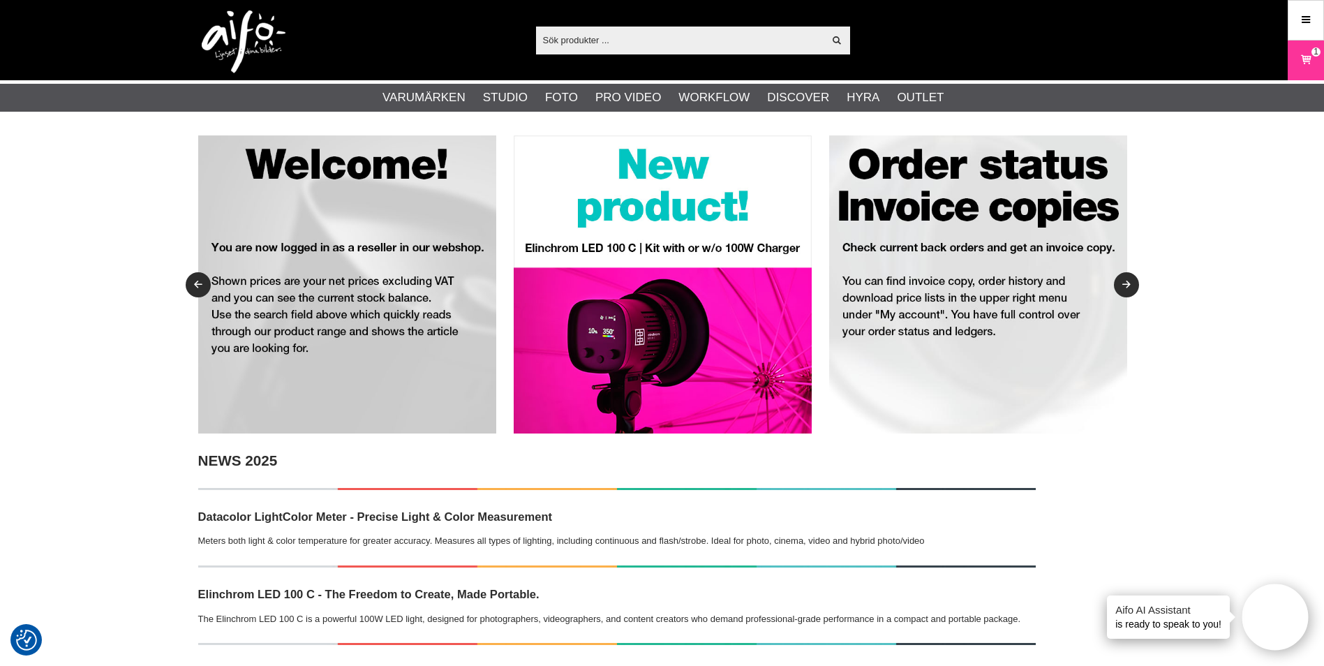
click at [591, 43] on input "text" at bounding box center [680, 39] width 288 height 21
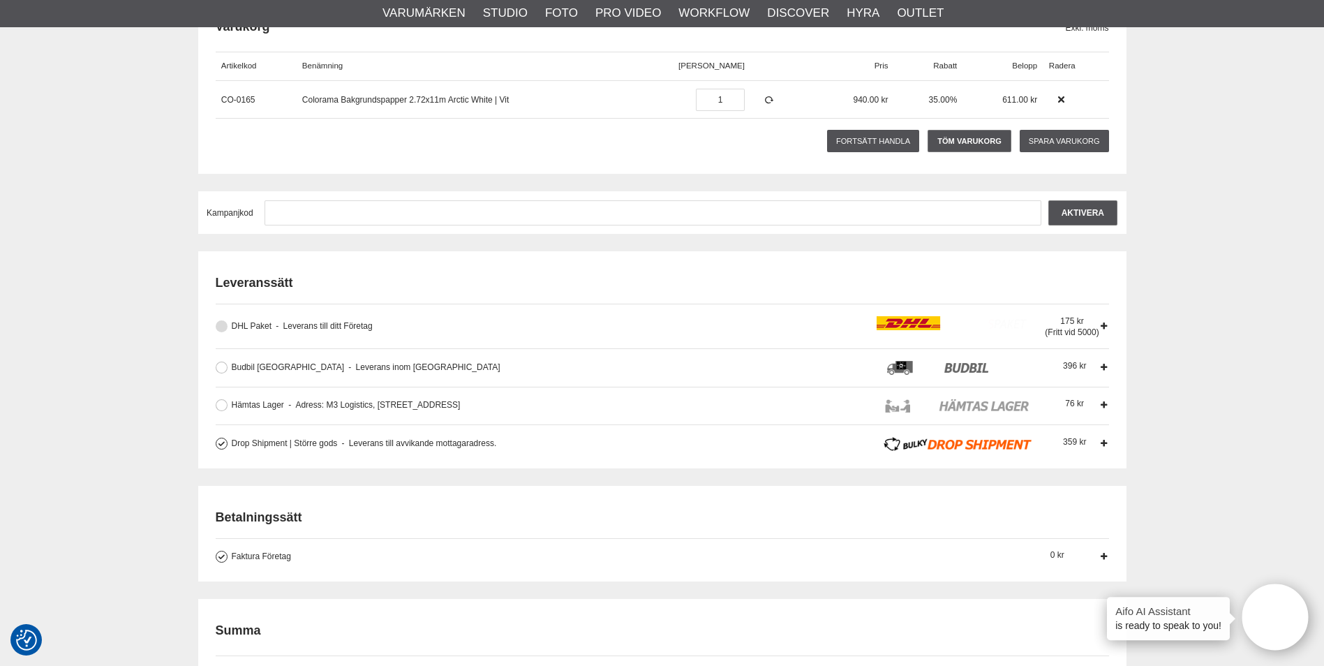
scroll to position [209, 0]
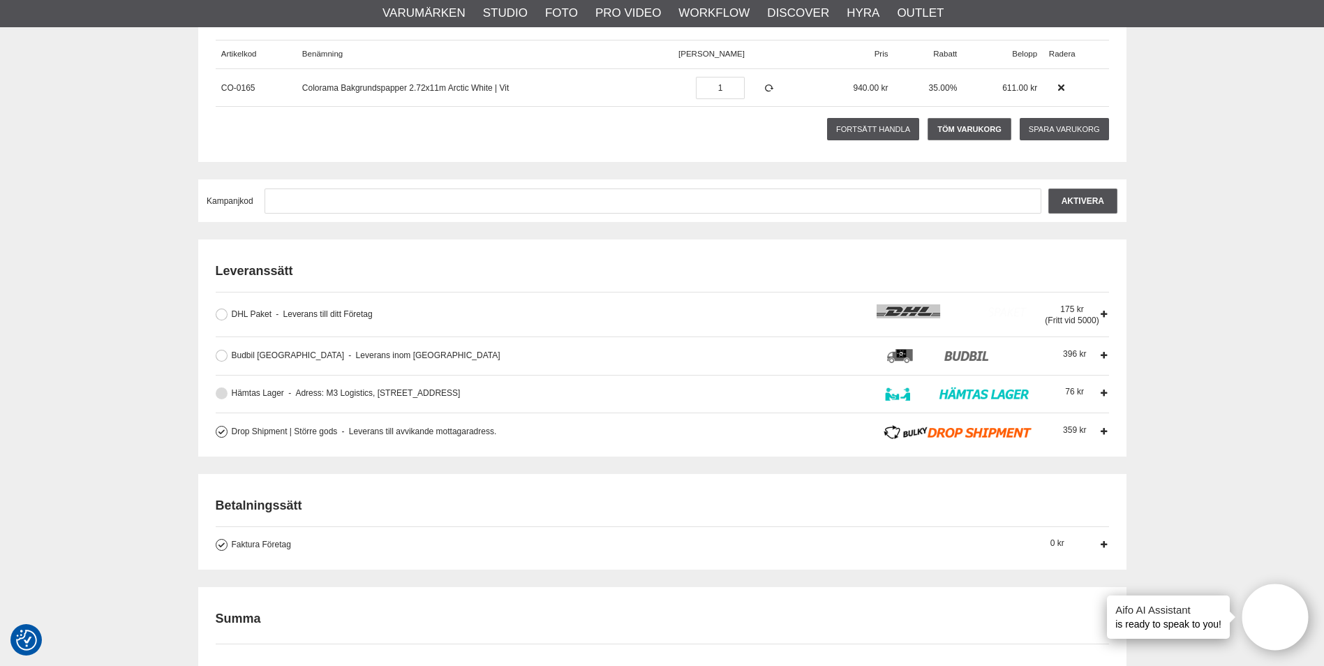
click at [766, 395] on div "Hämtas Lager Adress: M3 Logistics, [STREET_ADDRESS] Avhämtning hos vår lagerpar…" at bounding box center [539, 394] width 615 height 14
click at [0, 0] on input "Hämtas Lager Adress: M3 Logistics, [STREET_ADDRESS] Avhämtning hos vår lagerpar…" at bounding box center [0, 0] width 0 height 0
click at [1102, 391] on icon at bounding box center [1104, 393] width 10 height 10
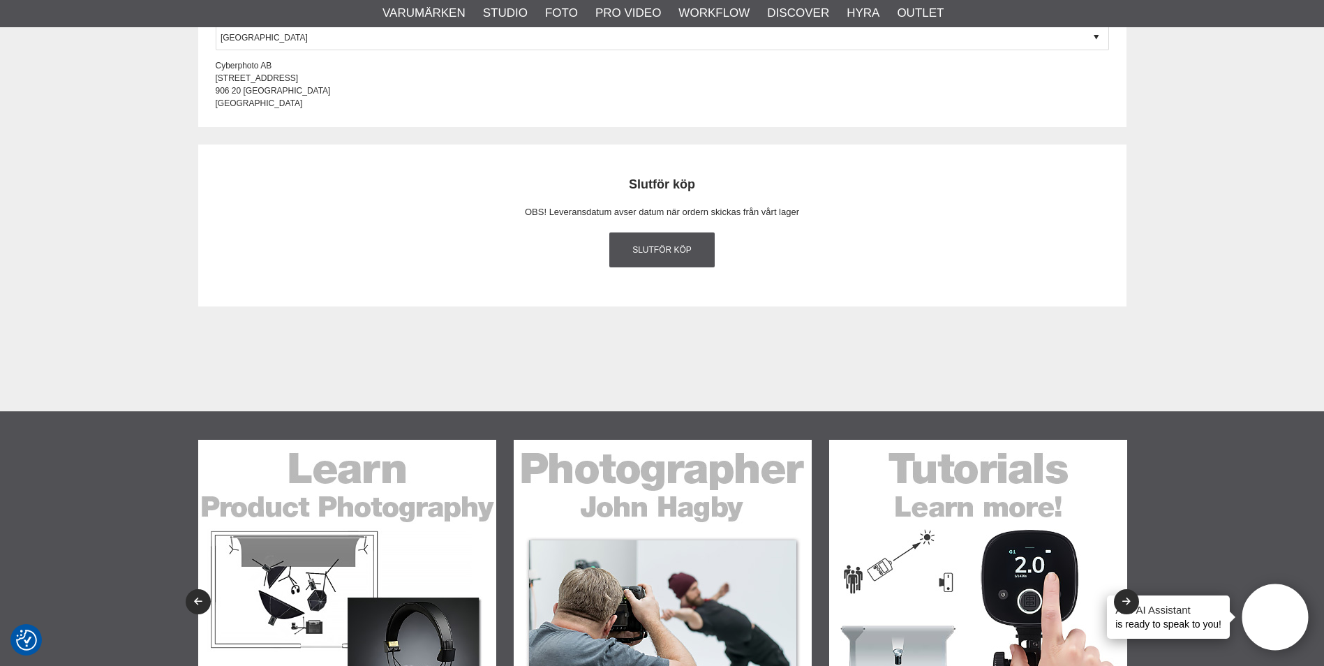
scroll to position [1326, 0]
